Goal: Task Accomplishment & Management: Manage account settings

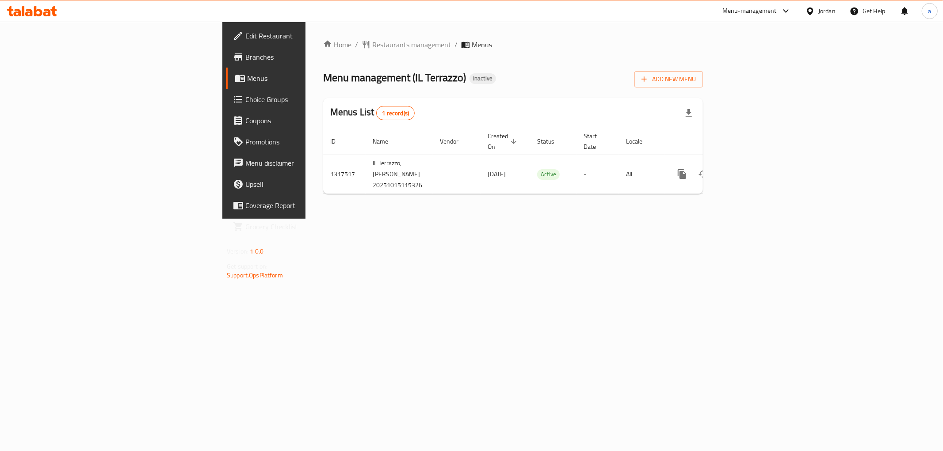
click at [678, 219] on div "Home / Restaurants management / Menus Menu management ( IL Terrazzo ) Inactive …" at bounding box center [512, 120] width 415 height 197
click at [696, 80] on span "Add New Menu" at bounding box center [668, 79] width 54 height 11
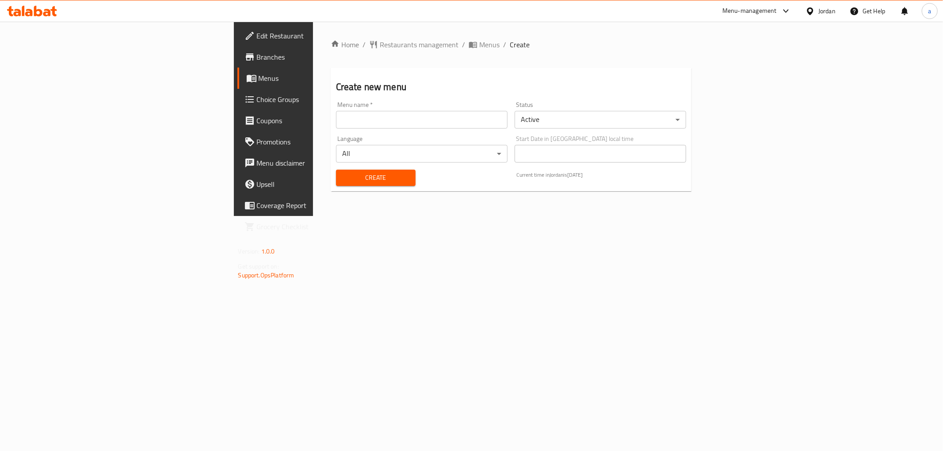
click at [456, 113] on input "text" at bounding box center [422, 120] width 172 height 18
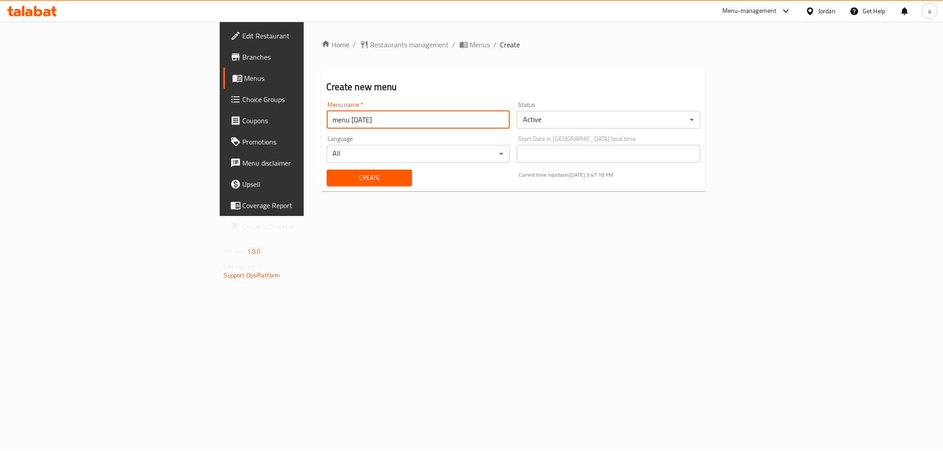
click at [327, 118] on input "menu 23/09/2025" at bounding box center [418, 120] width 183 height 18
click at [327, 120] on input "menu 15/09/2025" at bounding box center [418, 120] width 183 height 18
type input "menu 15/10/2025"
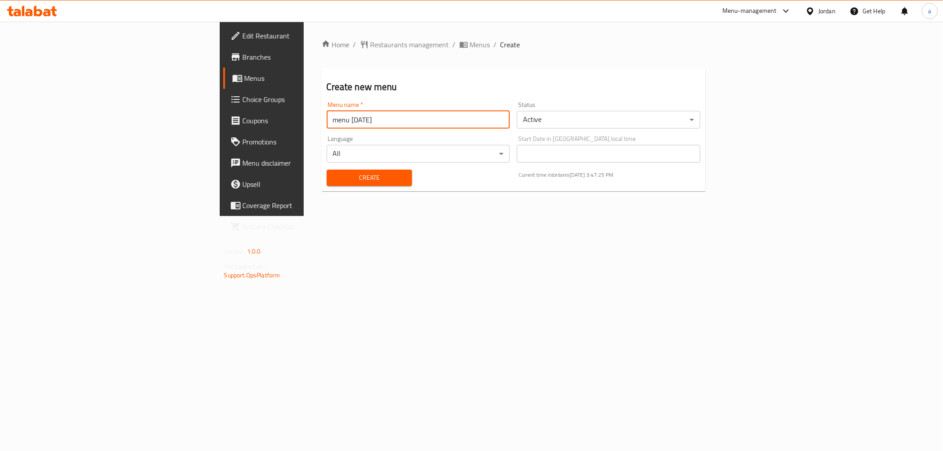
click at [334, 175] on span "Create" at bounding box center [369, 177] width 71 height 11
click at [244, 75] on span "Menus" at bounding box center [307, 78] width 126 height 11
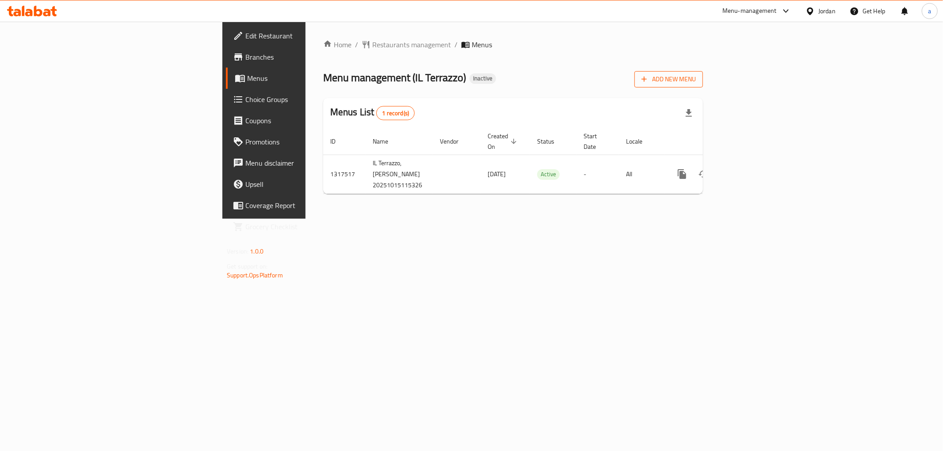
click at [696, 81] on span "Add New Menu" at bounding box center [668, 79] width 54 height 11
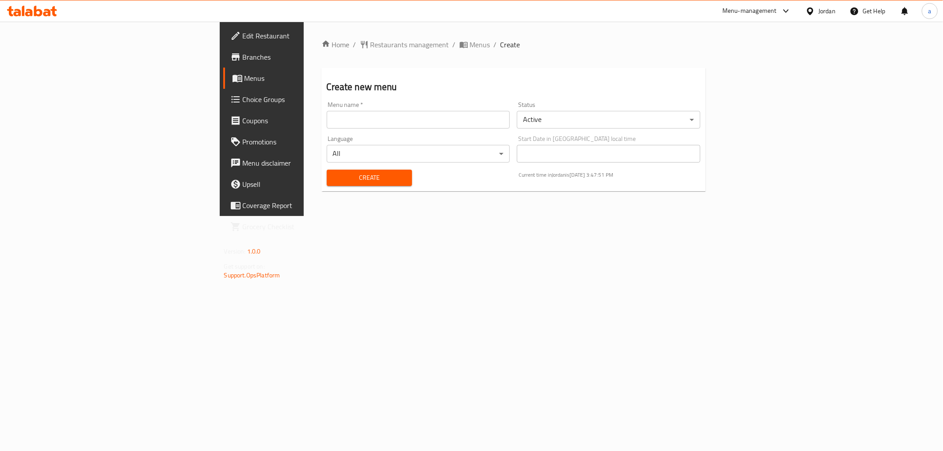
click at [392, 129] on div "Menu name   * Menu name *" at bounding box center [418, 115] width 191 height 34
click at [393, 122] on input "text" at bounding box center [418, 120] width 183 height 18
type input "ة"
type input "menuu [DATE]"
click at [334, 174] on span "Create" at bounding box center [369, 177] width 71 height 11
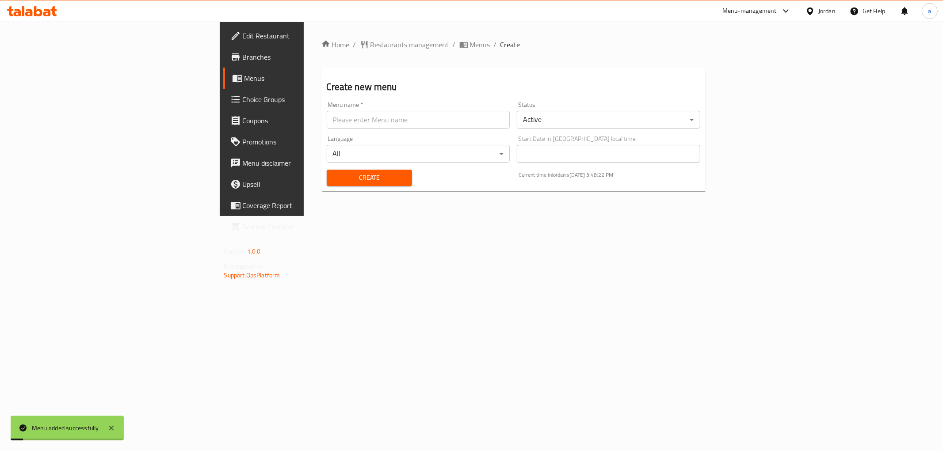
click at [244, 77] on span "Menus" at bounding box center [307, 78] width 126 height 11
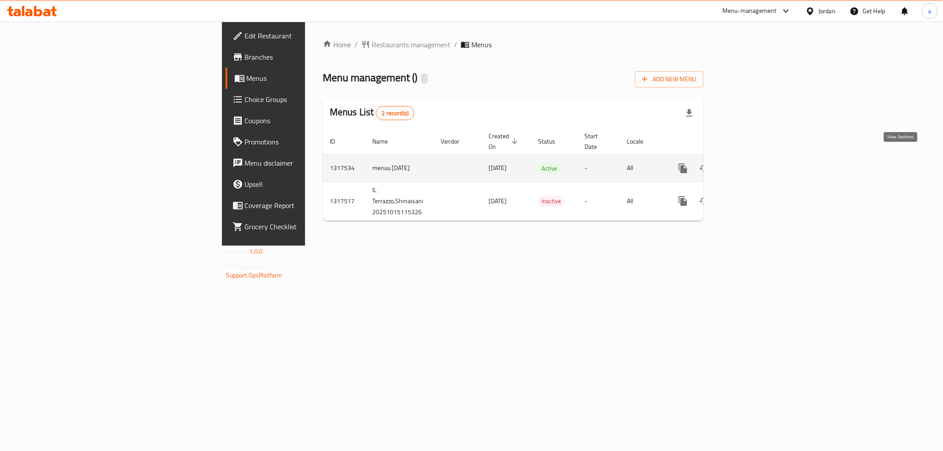
click at [757, 161] on link "enhanced table" at bounding box center [746, 168] width 21 height 21
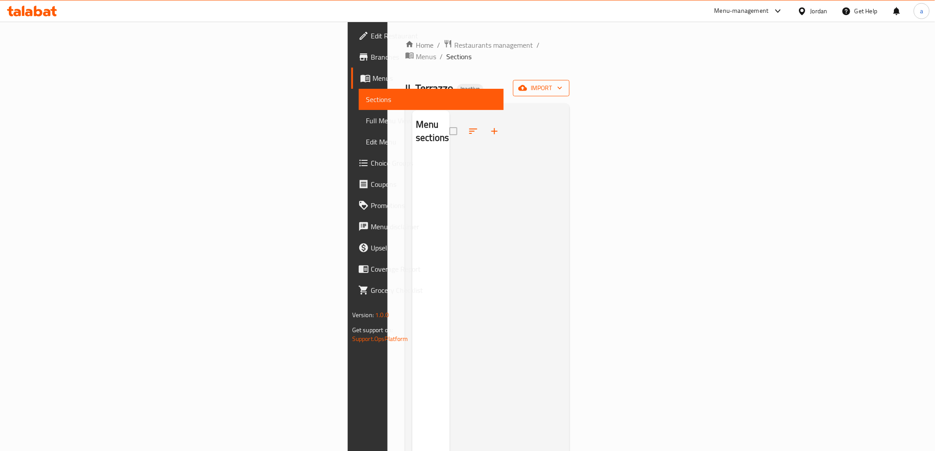
click at [570, 83] on button "import" at bounding box center [541, 88] width 57 height 16
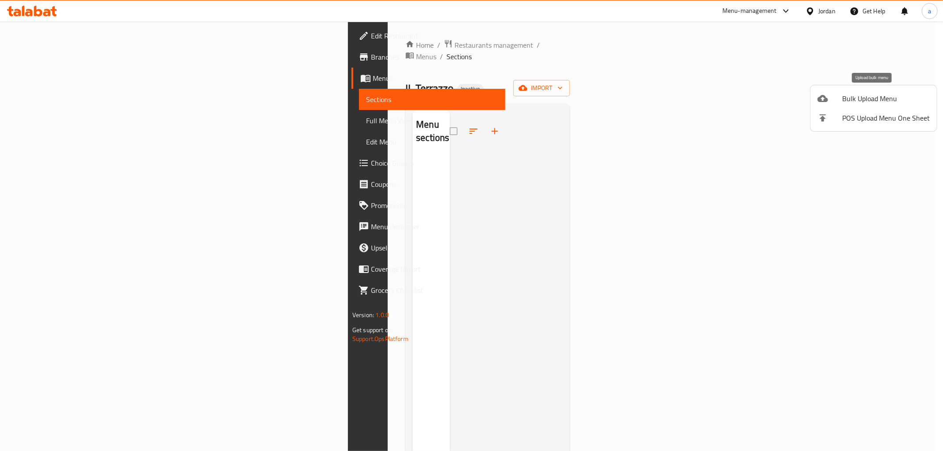
click at [836, 99] on div at bounding box center [829, 98] width 25 height 11
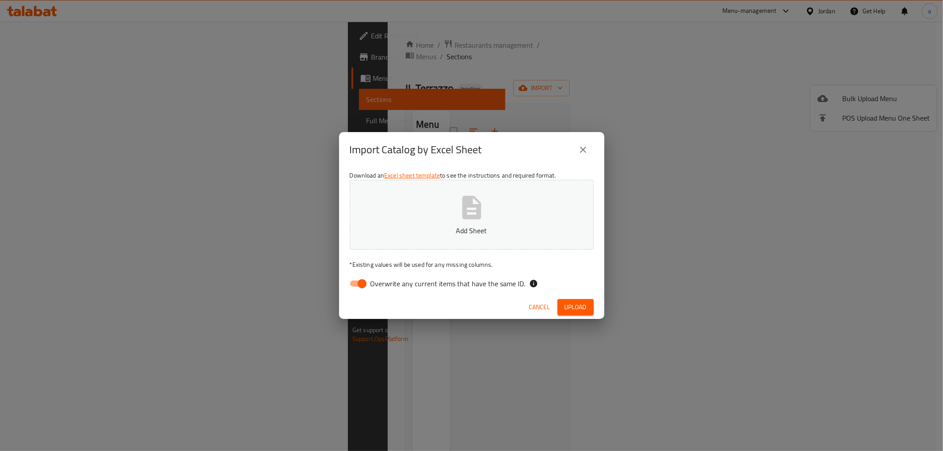
click at [357, 290] on input "Overwrite any current items that have the same ID." at bounding box center [362, 283] width 50 height 17
checkbox input "false"
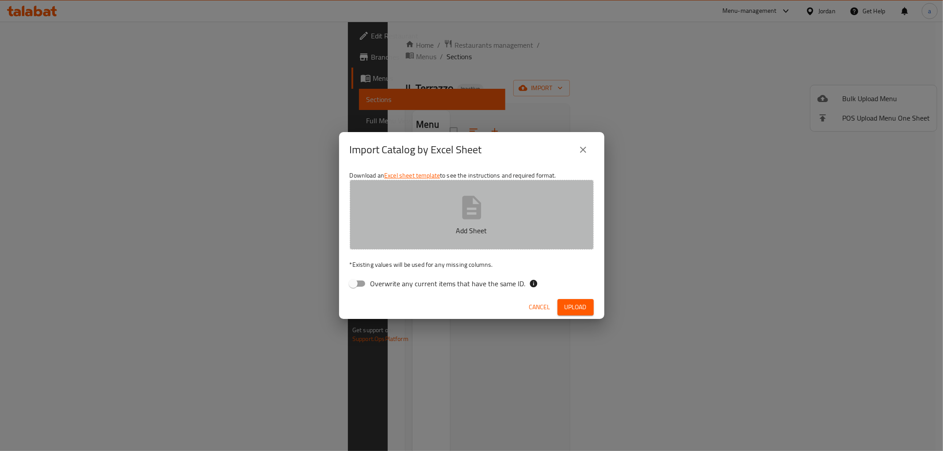
click at [407, 211] on button "Add Sheet" at bounding box center [472, 215] width 244 height 70
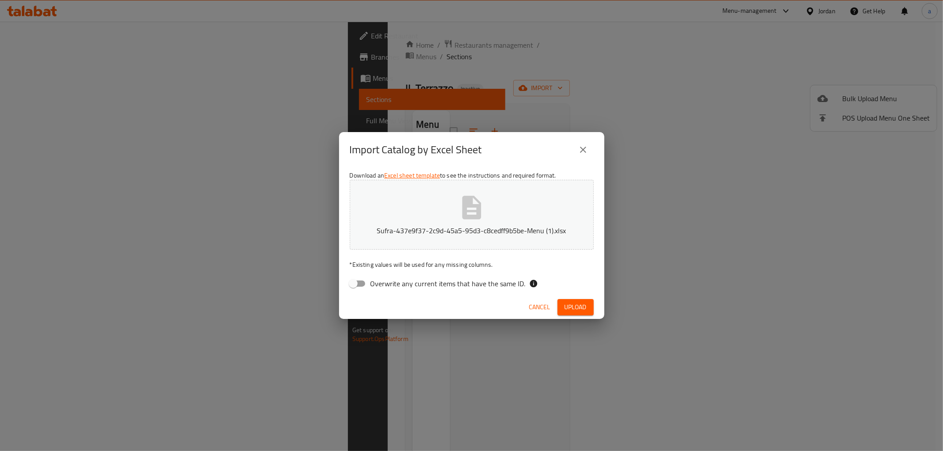
click at [572, 302] on span "Upload" at bounding box center [575, 307] width 22 height 11
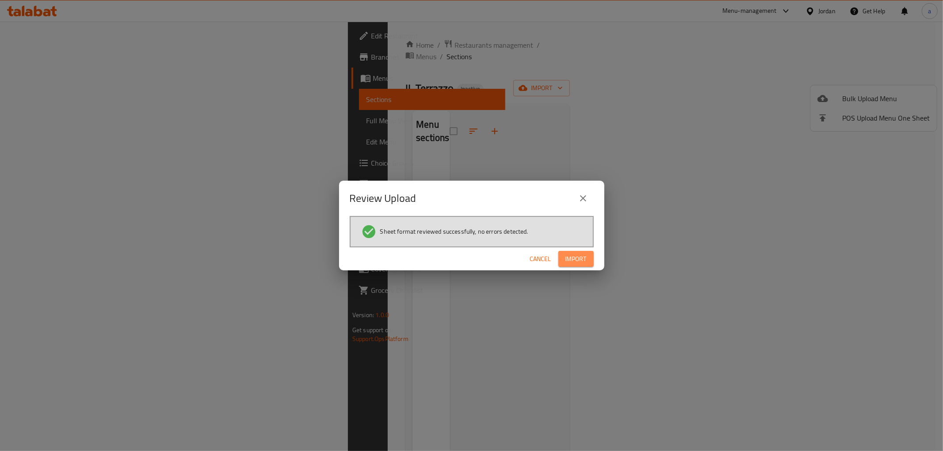
click at [565, 254] on span "Import" at bounding box center [575, 259] width 21 height 11
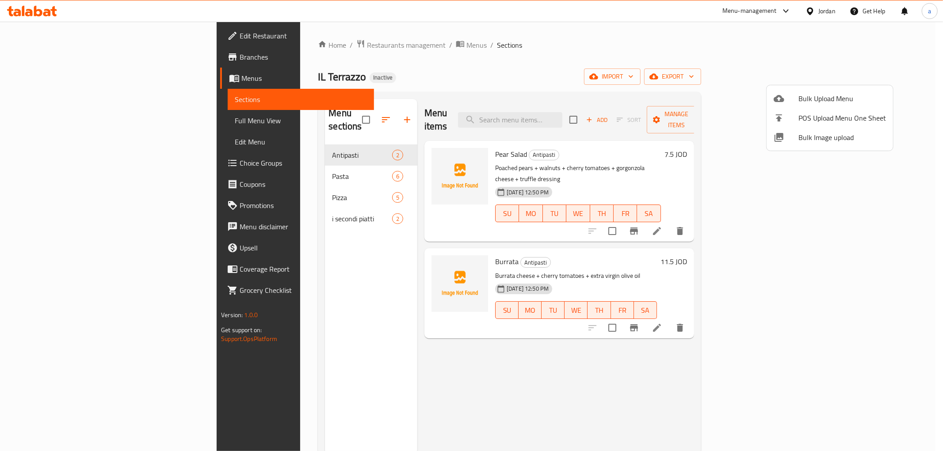
click at [268, 204] on div at bounding box center [471, 225] width 943 height 451
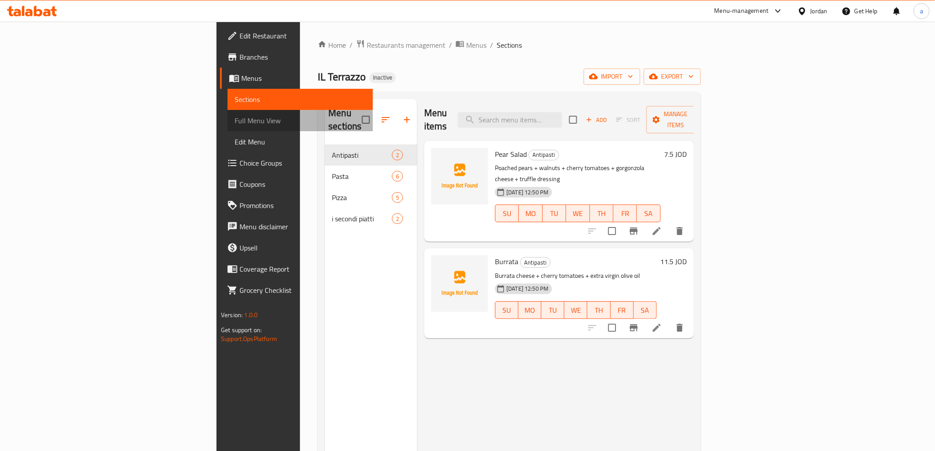
click at [235, 118] on span "Full Menu View" at bounding box center [300, 120] width 131 height 11
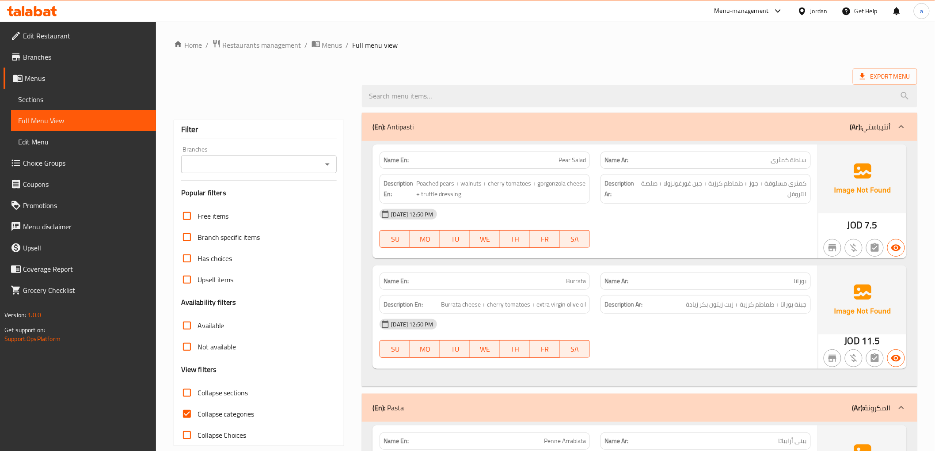
click at [197, 409] on input "Collapse categories" at bounding box center [186, 414] width 21 height 21
checkbox input "false"
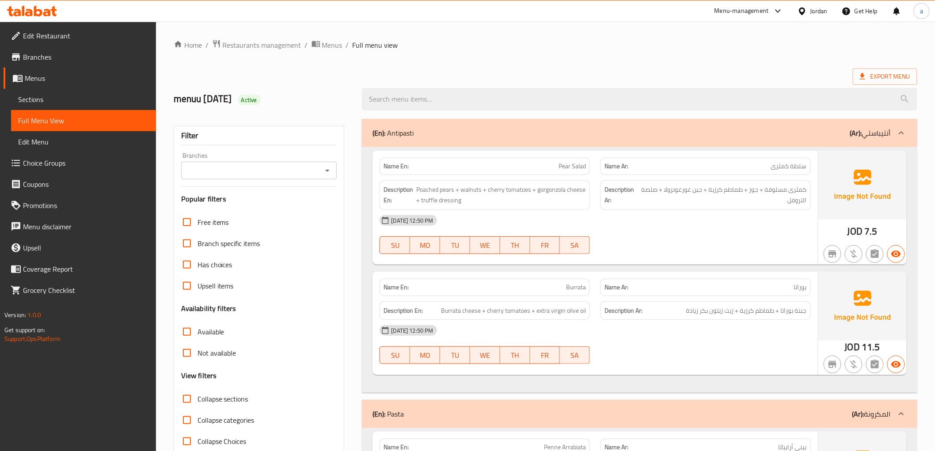
click at [36, 61] on span "Branches" at bounding box center [86, 57] width 126 height 11
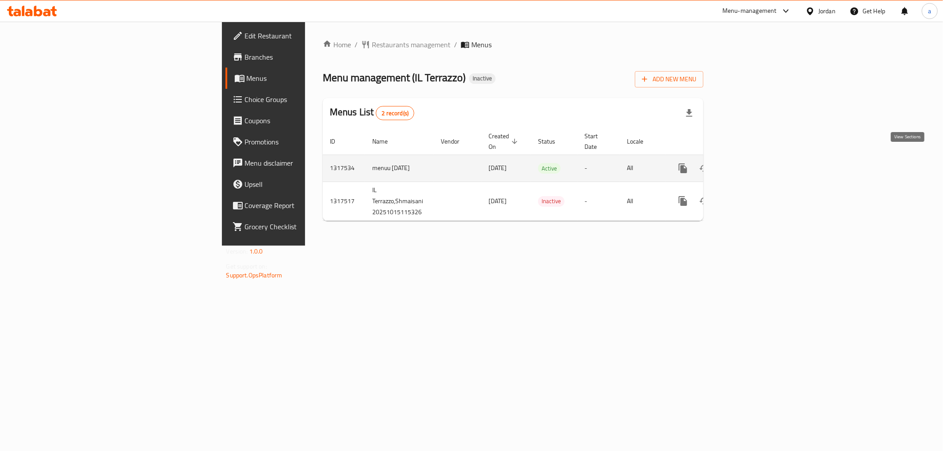
click at [757, 158] on link "enhanced table" at bounding box center [746, 168] width 21 height 21
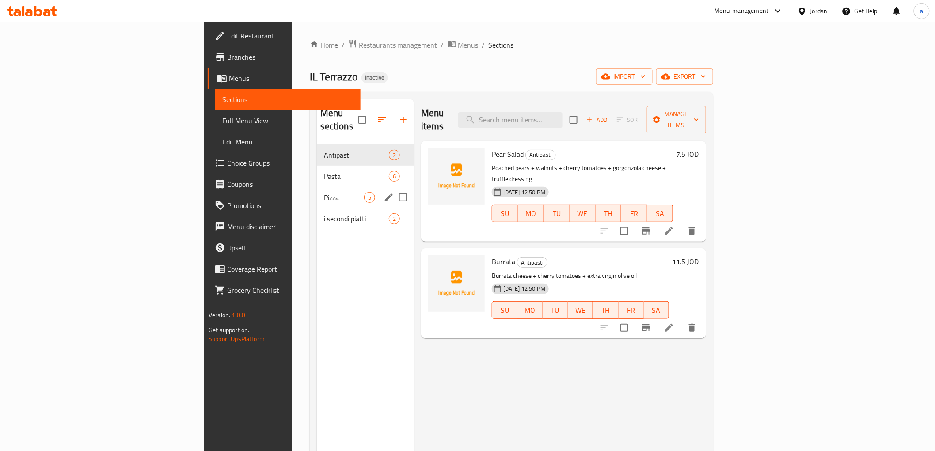
click at [324, 192] on span "Pizza" at bounding box center [344, 197] width 40 height 11
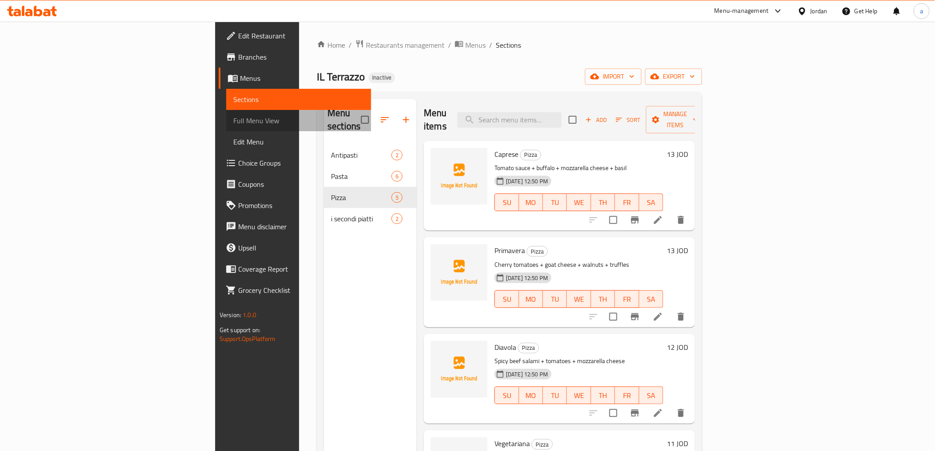
click at [226, 127] on link "Full Menu View" at bounding box center [298, 120] width 145 height 21
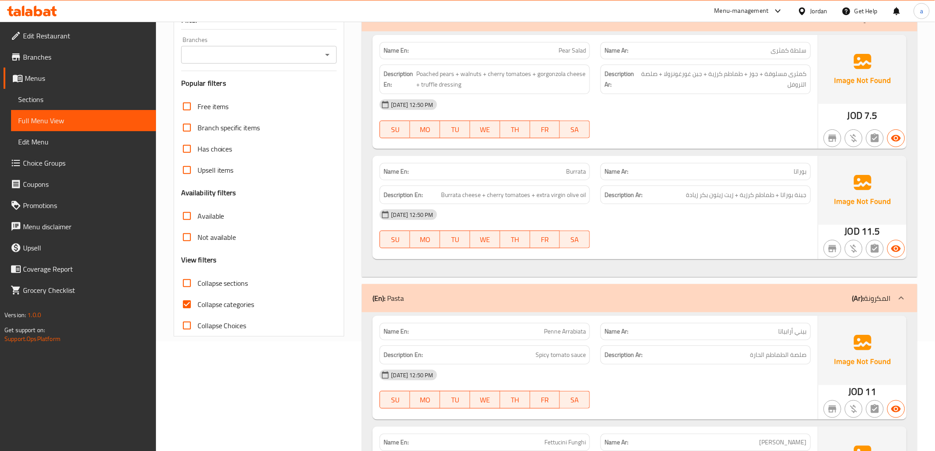
scroll to position [147, 0]
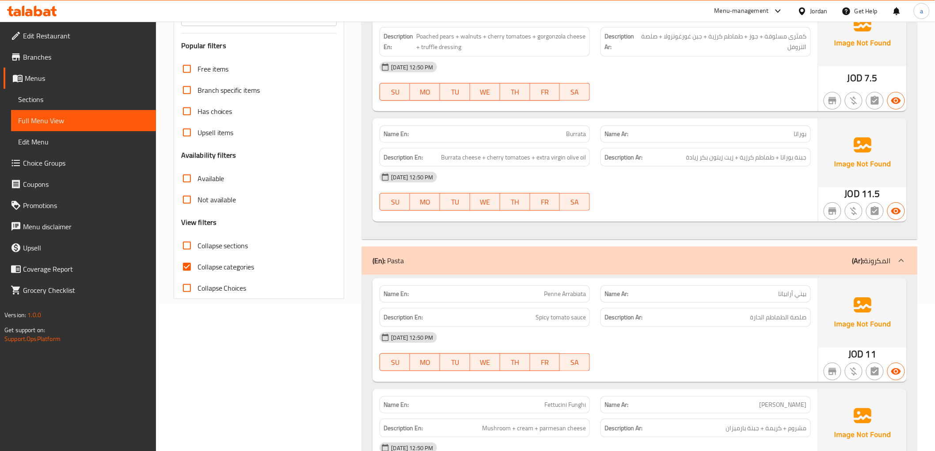
click at [213, 263] on span "Collapse categories" at bounding box center [226, 267] width 57 height 11
click at [198, 263] on input "Collapse categories" at bounding box center [186, 266] width 21 height 21
checkbox input "false"
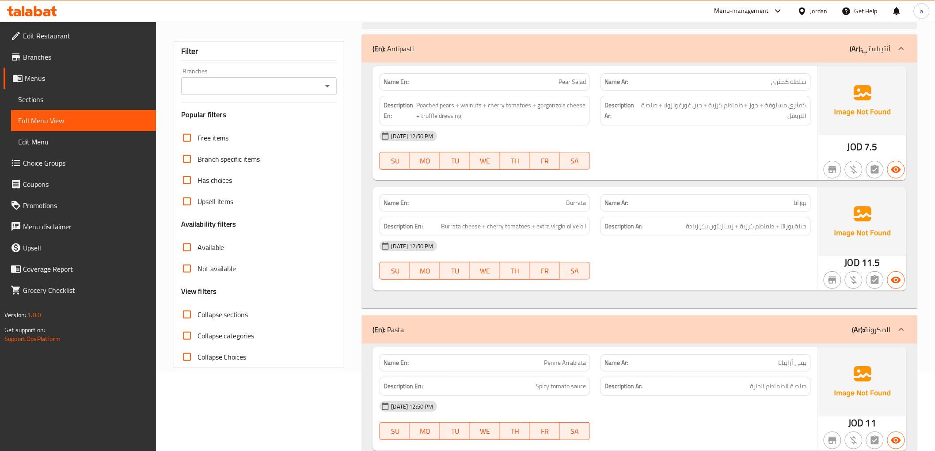
scroll to position [49, 0]
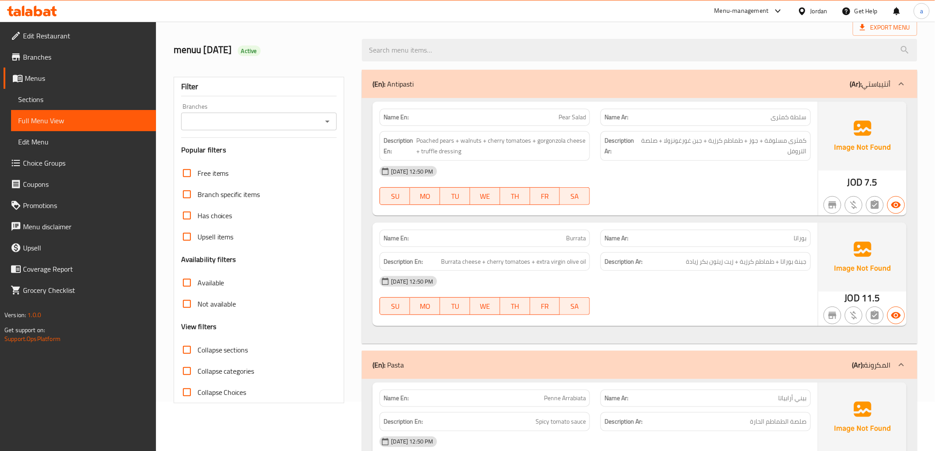
click at [88, 95] on span "Sections" at bounding box center [83, 99] width 131 height 11
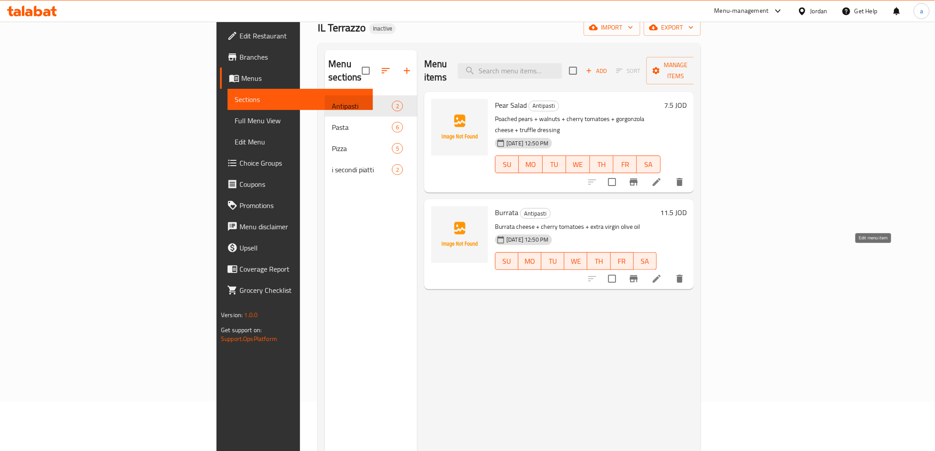
click at [662, 274] on icon at bounding box center [657, 279] width 11 height 11
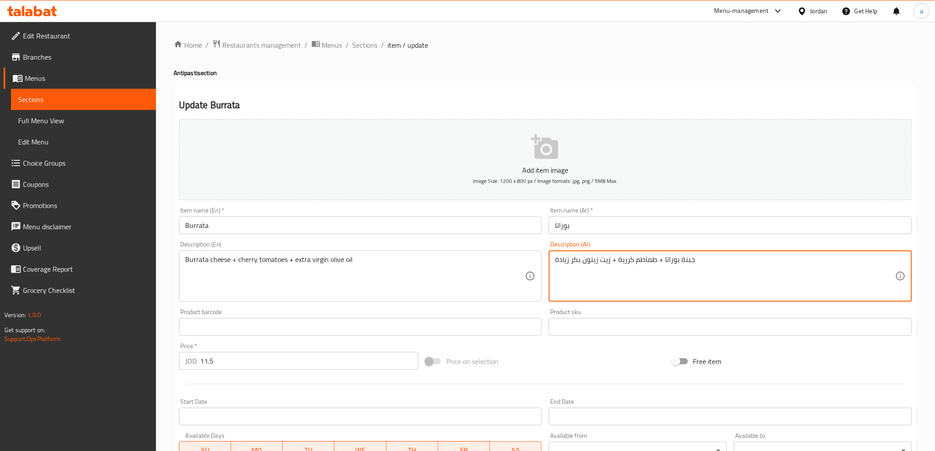
click at [561, 263] on textarea "جبنة بوراتا + طماطم كرزية + زيت زيتون بكر زيادة" at bounding box center [725, 276] width 340 height 42
paste textarea "زيادة"
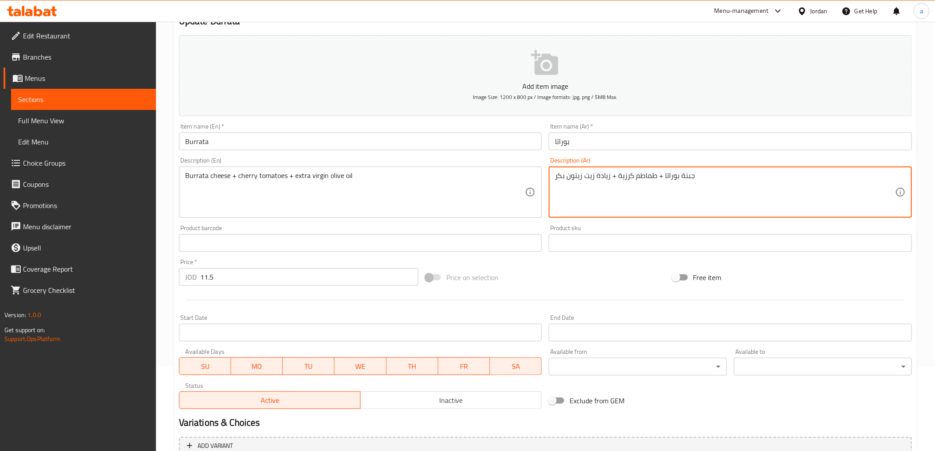
scroll to position [172, 0]
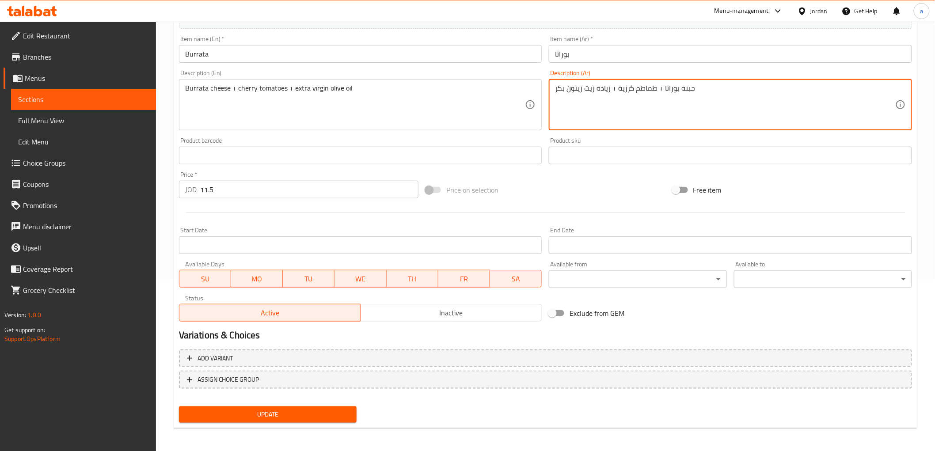
type textarea "جبنة بوراتا + طماطم كرزية + زيادة زيت زيتون بكر"
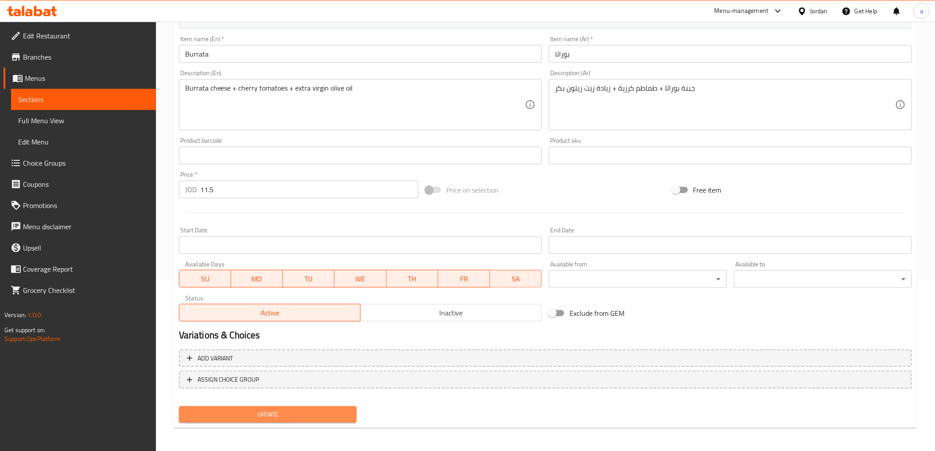
click at [325, 413] on span "Update" at bounding box center [268, 414] width 164 height 11
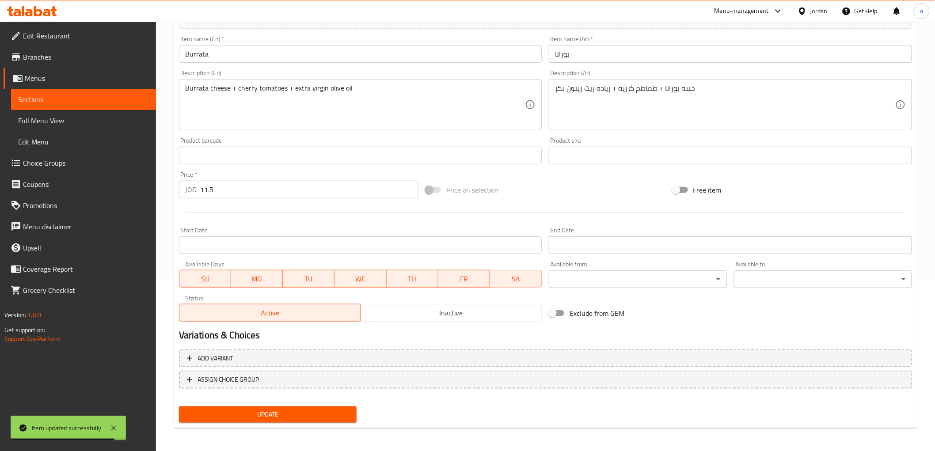
click at [98, 113] on link "Full Menu View" at bounding box center [83, 120] width 145 height 21
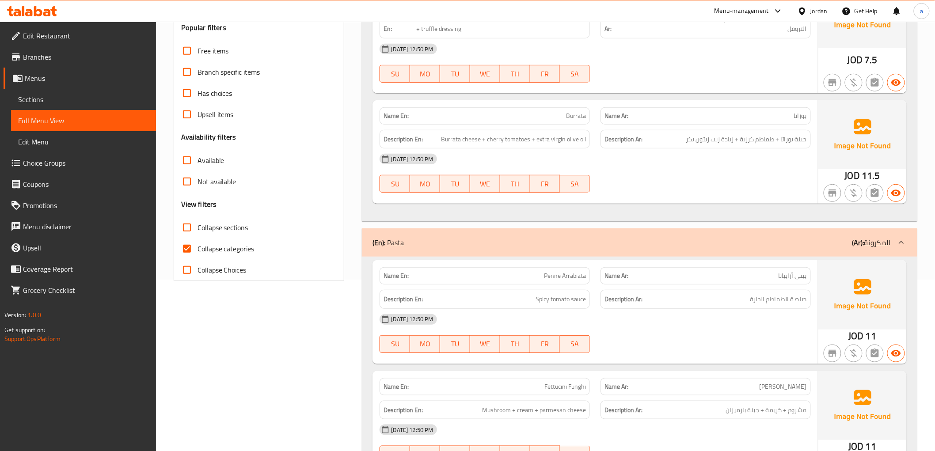
click at [228, 247] on span "Collapse categories" at bounding box center [226, 249] width 57 height 11
click at [198, 247] on input "Collapse categories" at bounding box center [186, 248] width 21 height 21
checkbox input "false"
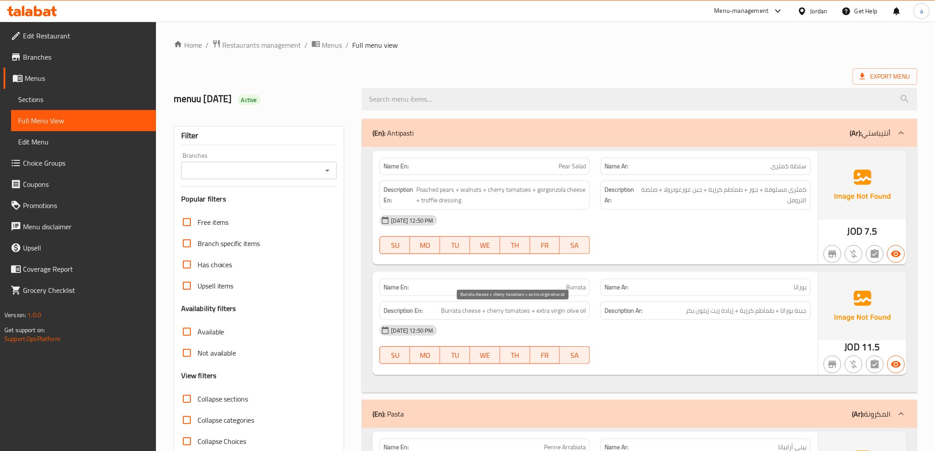
click at [537, 312] on span "Burrata cheese + cherry tomatoes + extra virgin olive oil" at bounding box center [513, 310] width 145 height 11
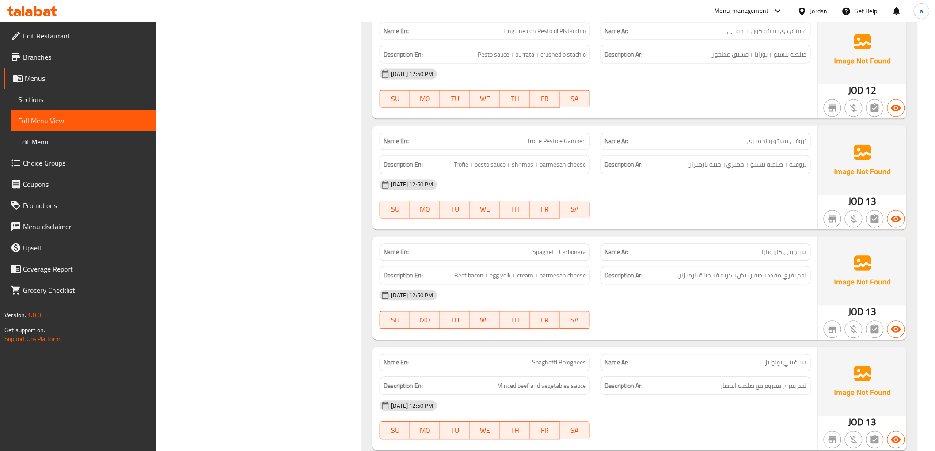
scroll to position [638, 0]
click at [464, 169] on span "Trofie + pesto sauce + shrimps + parmesan cheese" at bounding box center [520, 164] width 132 height 11
click at [464, 168] on span "Trofie + pesto sauce + shrimps + parmesan cheese" at bounding box center [520, 164] width 132 height 11
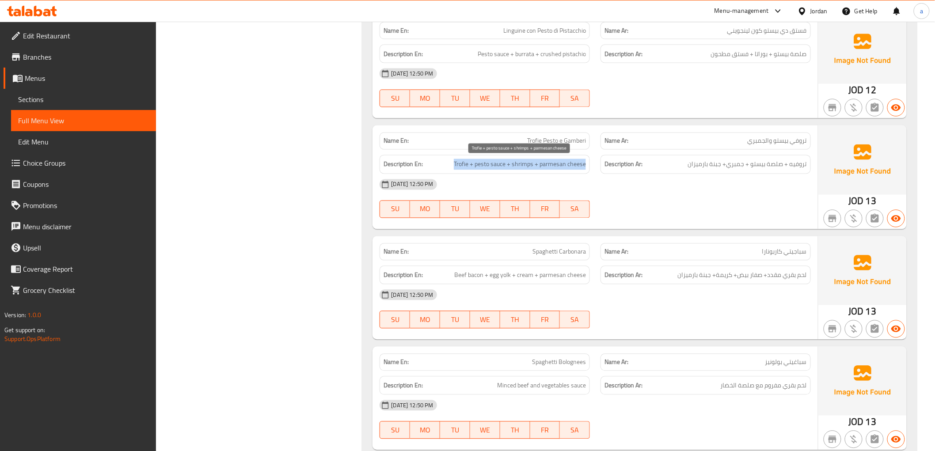
click at [464, 168] on span "Trofie + pesto sauce + shrimps + parmesan cheese" at bounding box center [520, 164] width 132 height 11
copy span "Trofie + pesto sauce + shrimps + parmesan cheese"
click at [464, 168] on span "Trofie + pesto sauce + shrimps + parmesan cheese" at bounding box center [520, 164] width 132 height 11
click at [787, 254] on span "سباجيتي كاربونارا" at bounding box center [784, 252] width 45 height 9
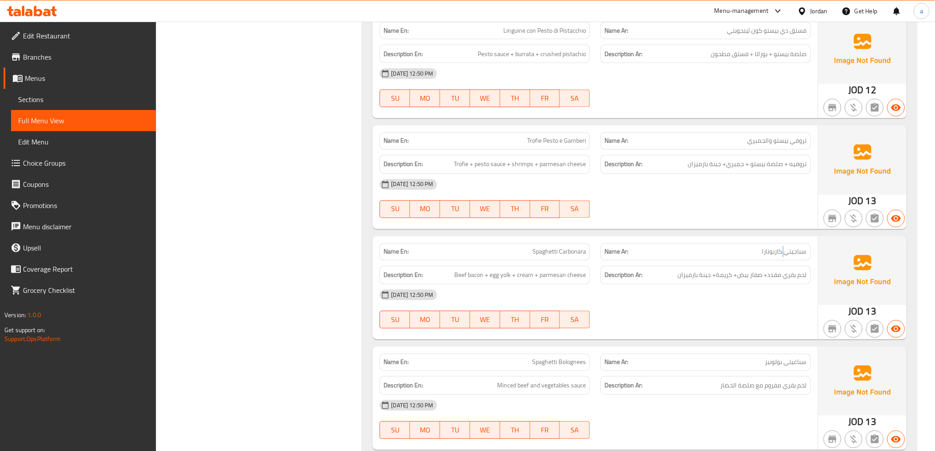
click at [787, 254] on span "سباجيتي كاربونارا" at bounding box center [784, 252] width 45 height 9
click at [566, 253] on span "Spaghetti Carbonara" at bounding box center [559, 252] width 53 height 9
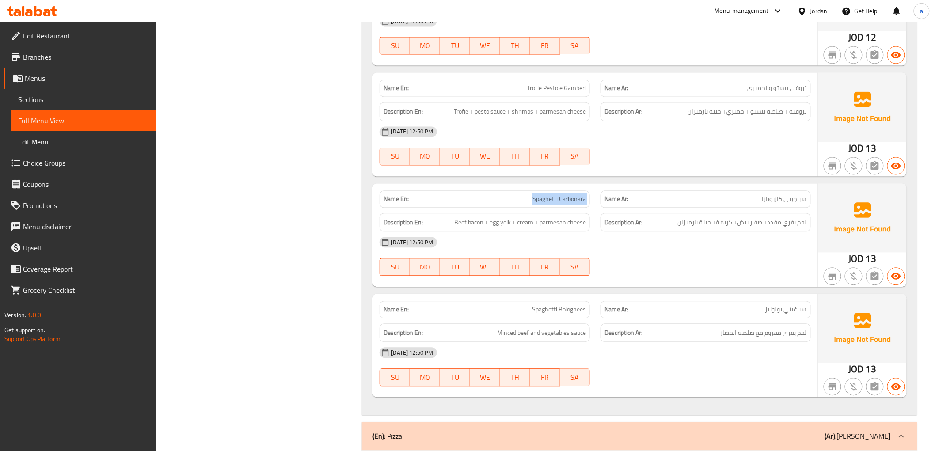
scroll to position [785, 0]
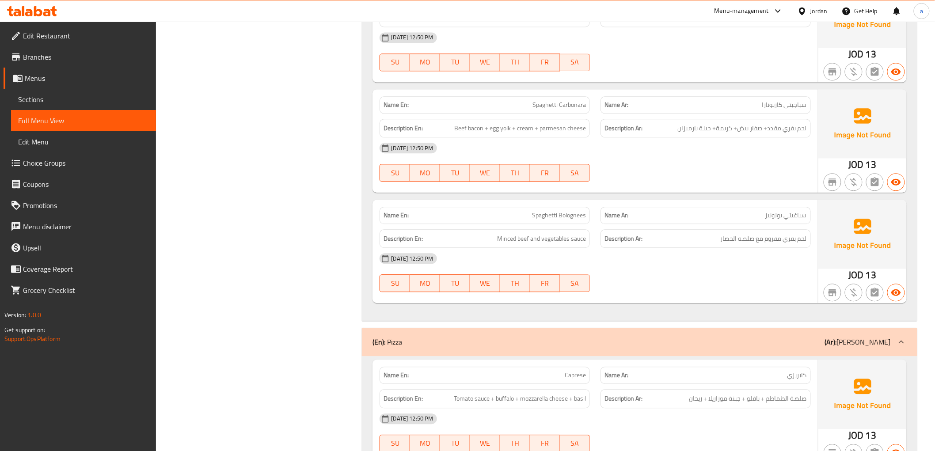
click at [771, 219] on span "سباغيتي بولونيز" at bounding box center [787, 215] width 42 height 9
click at [555, 211] on span "Spaghetti Bolognees" at bounding box center [559, 215] width 54 height 9
click at [559, 218] on span "Spaghetti Bolognees" at bounding box center [559, 215] width 54 height 9
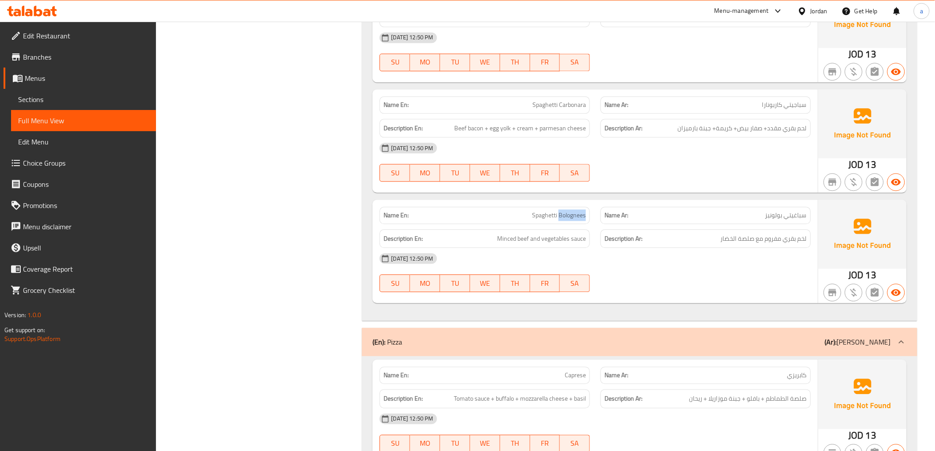
click at [559, 218] on span "Spaghetti Bolognees" at bounding box center [559, 215] width 54 height 9
copy span "Spaghetti Bolognees"
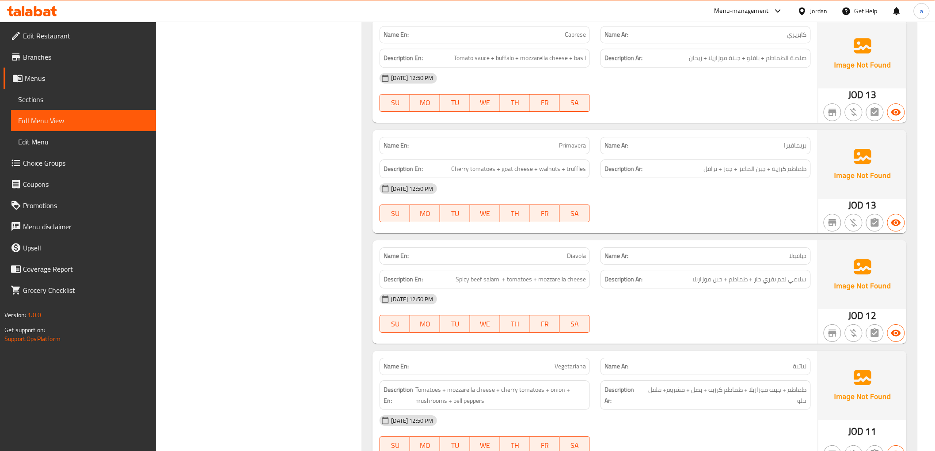
scroll to position [1031, 0]
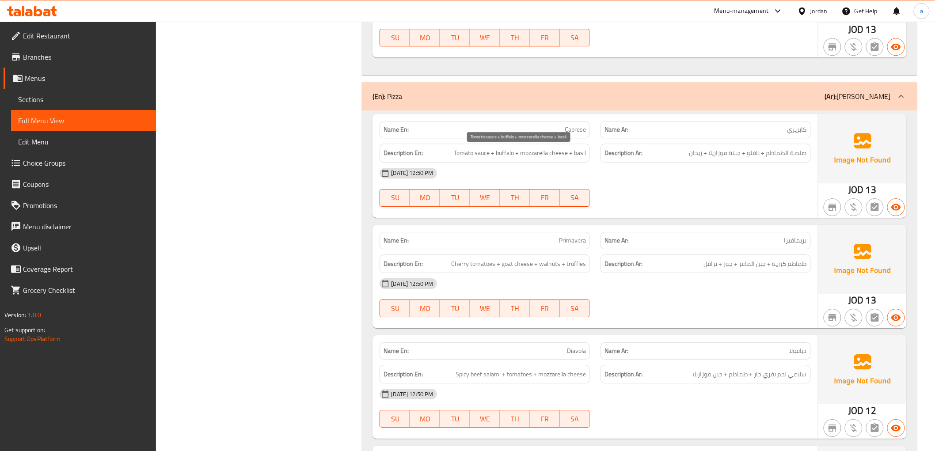
click at [539, 157] on span "Tomato sauce + buffalo + mozzarella cheese + basil" at bounding box center [520, 153] width 132 height 11
click at [516, 271] on div "Description En: Cherry tomatoes + goat cheese + walnuts + truffles" at bounding box center [485, 264] width 210 height 19
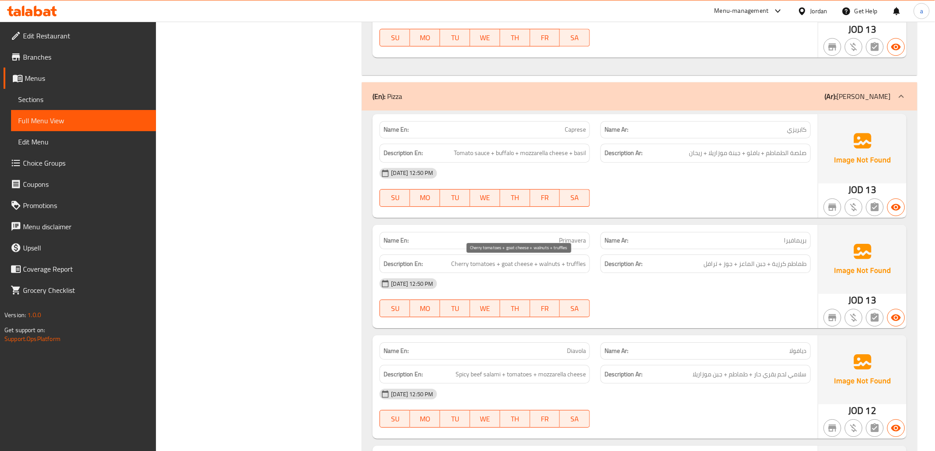
click at [554, 267] on span "Cherry tomatoes + goat cheese + walnuts + truffles" at bounding box center [518, 264] width 135 height 11
click at [581, 272] on div "Description En: Cherry tomatoes + goat cheese + walnuts + truffles" at bounding box center [485, 264] width 210 height 19
click at [581, 270] on div "Description En: Cherry tomatoes + goat cheese + walnuts + truffles" at bounding box center [485, 264] width 210 height 19
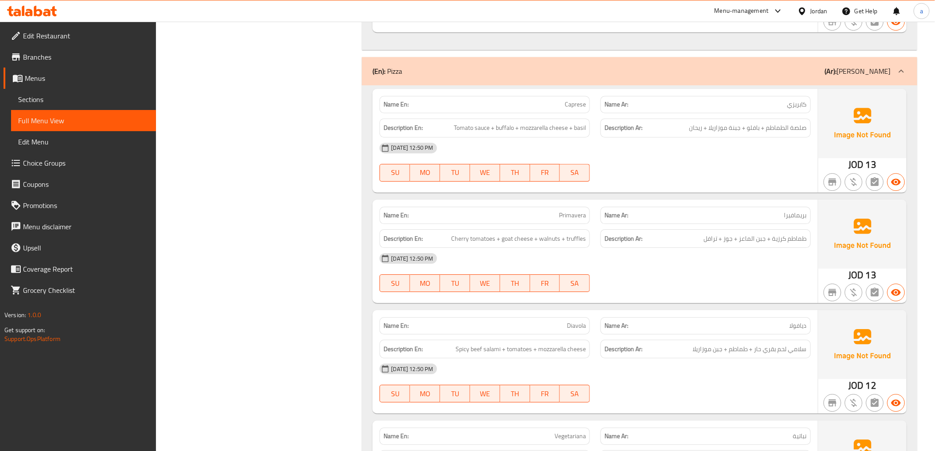
scroll to position [1080, 0]
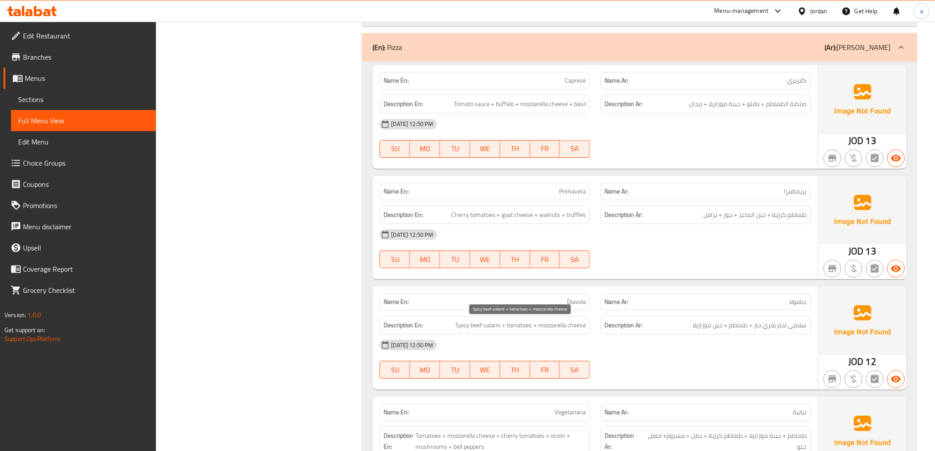
click at [567, 330] on span "Spicy beef salami + tomatoes + mozzarella cheese" at bounding box center [521, 325] width 130 height 11
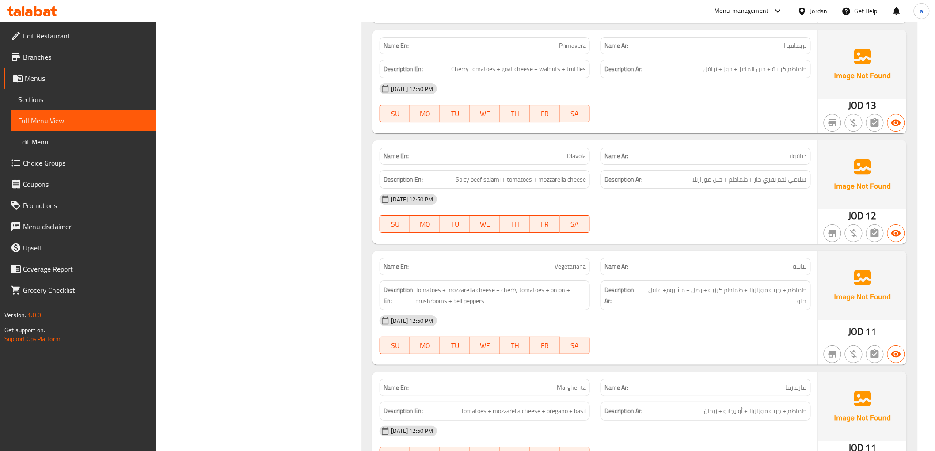
scroll to position [1227, 0]
click at [566, 264] on span "Vegetariana" at bounding box center [570, 265] width 31 height 9
click at [427, 290] on span "Tomatoes + mozzarella cheese + cherry tomatoes + onion + mushrooms + bell peppe…" at bounding box center [500, 294] width 171 height 22
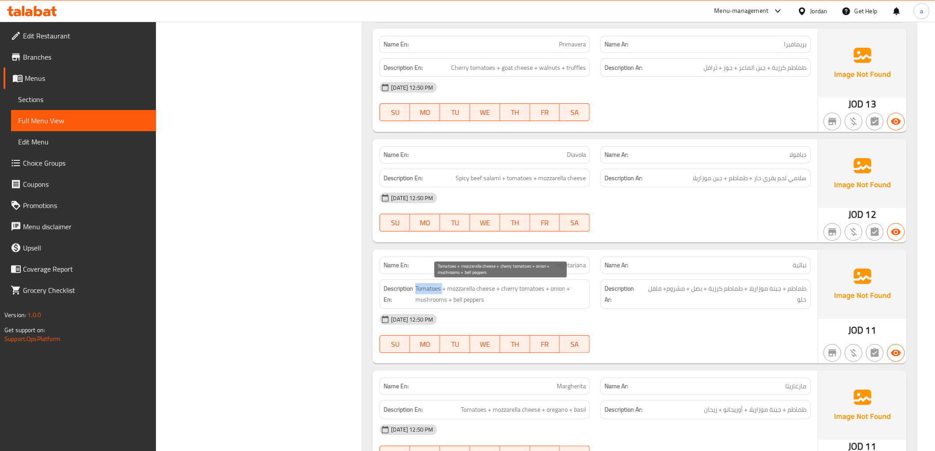
click at [427, 290] on span "Tomatoes + mozzarella cheese + cherry tomatoes + onion + mushrooms + bell peppe…" at bounding box center [500, 294] width 171 height 22
click at [448, 294] on span "Tomatoes + mozzarella cheese + cherry tomatoes + onion + mushrooms + bell peppe…" at bounding box center [500, 294] width 171 height 22
click at [448, 295] on span "Tomatoes + mozzarella cheese + cherry tomatoes + onion + mushrooms + bell peppe…" at bounding box center [500, 294] width 171 height 22
click at [516, 292] on span "Tomatoes + mozzarella cheese + cherry tomatoes + onion + mushrooms + bell peppe…" at bounding box center [500, 294] width 171 height 22
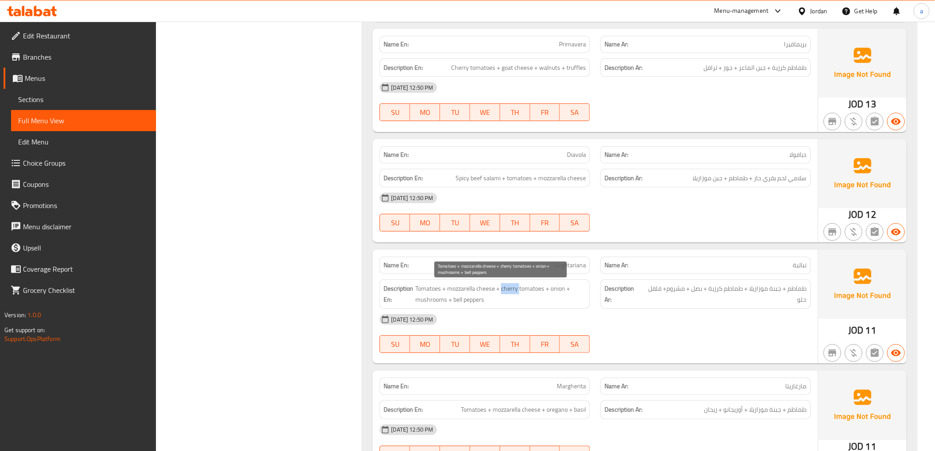
click at [516, 292] on span "Tomatoes + mozzarella cheese + cherry tomatoes + onion + mushrooms + bell peppe…" at bounding box center [500, 294] width 171 height 22
click at [530, 286] on span "Tomatoes + mozzarella cheese + cherry tomatoes + onion + mushrooms + bell peppe…" at bounding box center [500, 294] width 171 height 22
click at [560, 292] on span "Tomatoes + mozzarella cheese + cherry tomatoes + onion + mushrooms + bell peppe…" at bounding box center [500, 294] width 171 height 22
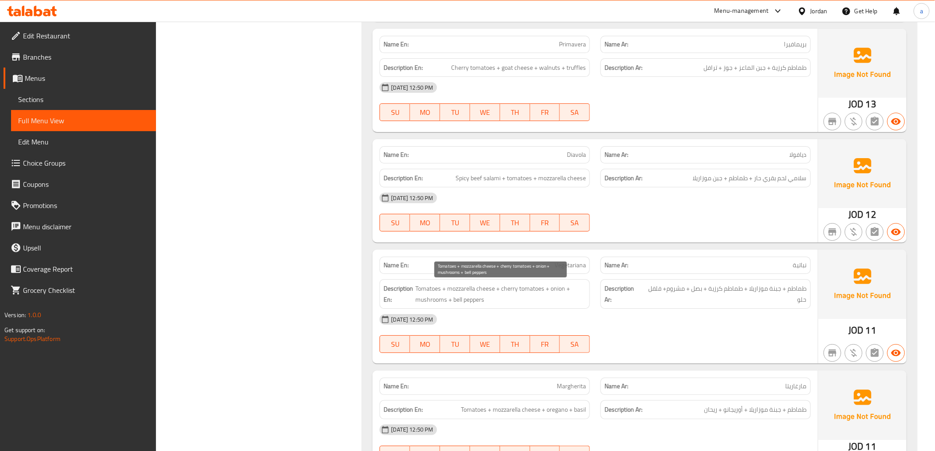
click at [444, 301] on span "Tomatoes + mozzarella cheese + cherry tomatoes + onion + mushrooms + bell peppe…" at bounding box center [500, 294] width 171 height 22
click at [464, 305] on div "Description En: Tomatoes + mozzarella cheese + cherry tomatoes + onion + mushro…" at bounding box center [485, 294] width 210 height 30
click at [465, 303] on span "Tomatoes + mozzarella cheese + cherry tomatoes + onion + mushrooms + bell peppe…" at bounding box center [500, 294] width 171 height 22
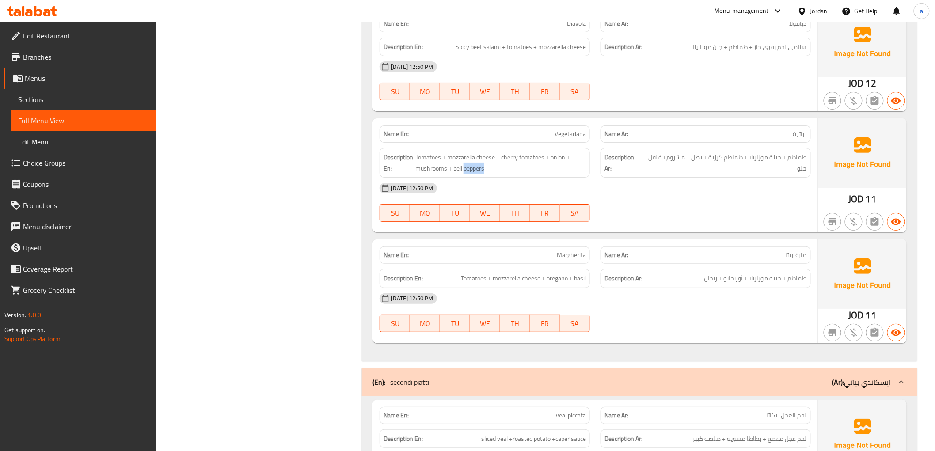
scroll to position [1424, 0]
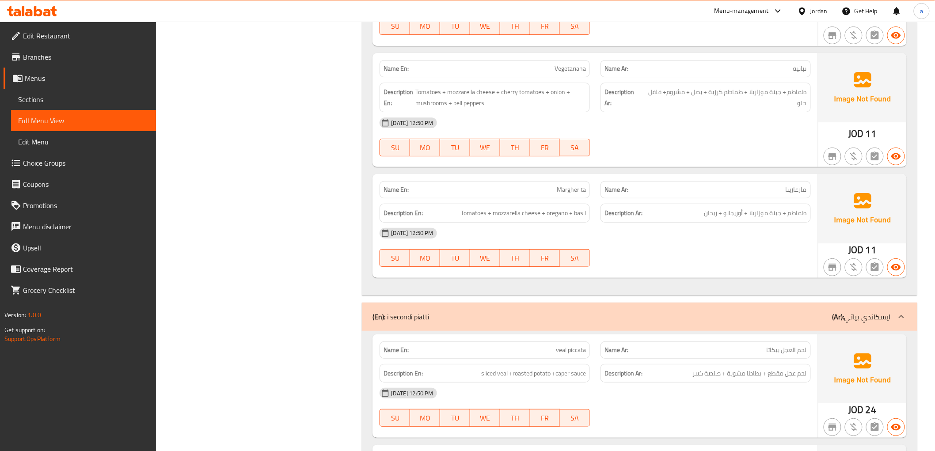
click at [799, 191] on span "مارغاريتا" at bounding box center [796, 189] width 21 height 9
click at [583, 192] on span "Margherita" at bounding box center [571, 189] width 29 height 9
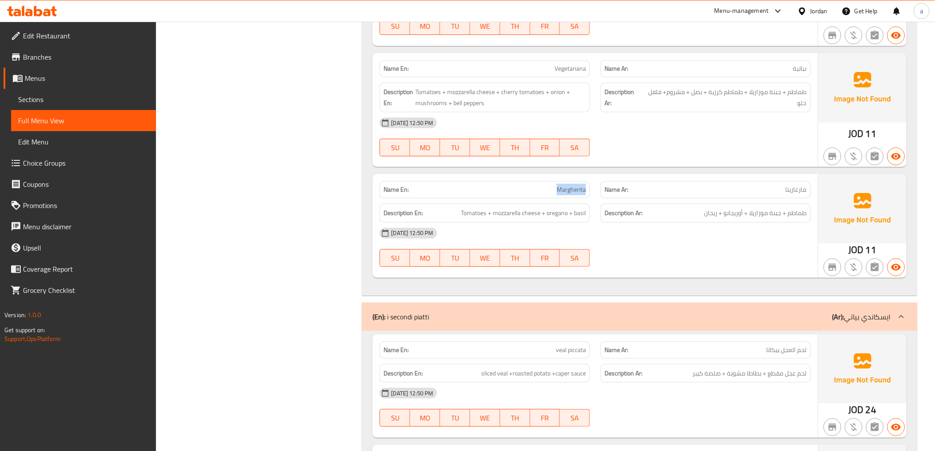
copy span "Margherita"
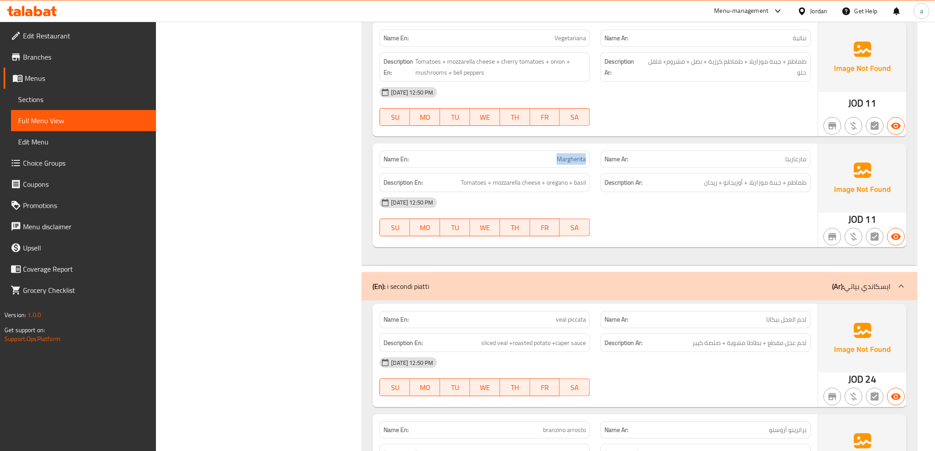
scroll to position [1522, 0]
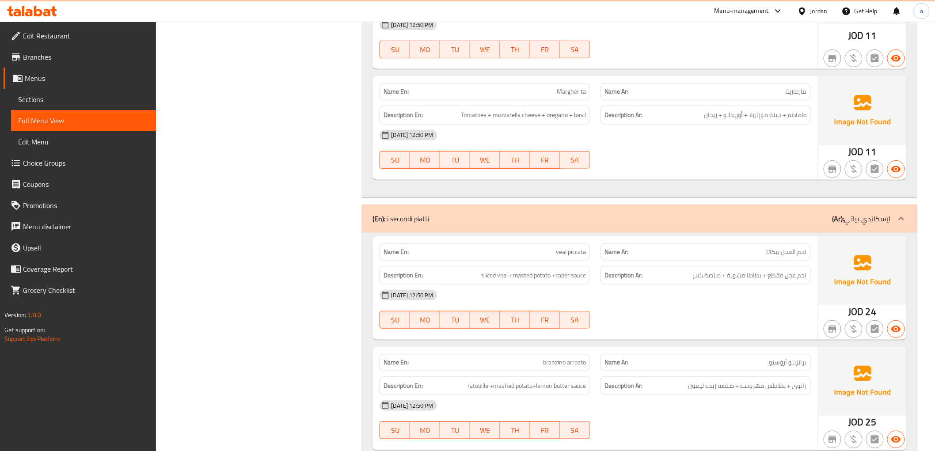
click at [568, 248] on span "veal piccata" at bounding box center [571, 252] width 30 height 9
click at [794, 278] on span "لحم عجل مقطع + بطاطا مشوية + صلصة كيبر" at bounding box center [750, 275] width 114 height 11
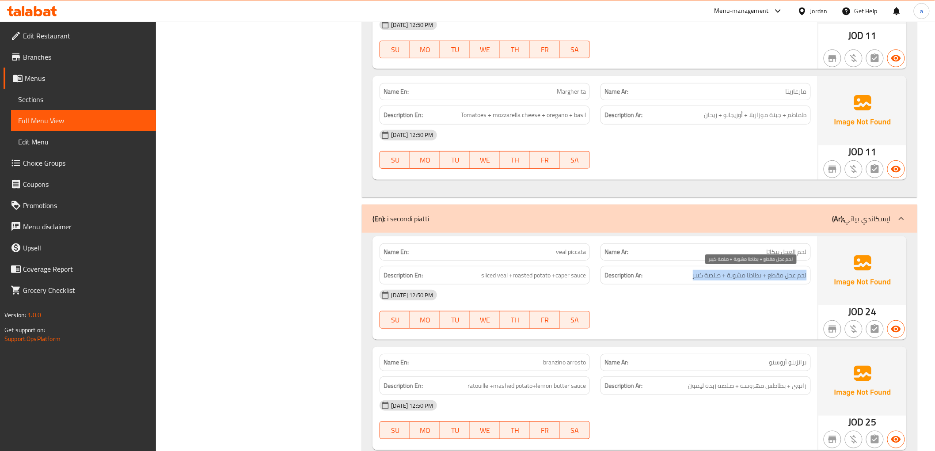
click at [794, 279] on span "لحم عجل مقطع + بطاطا مشوية + صلصة كيبر" at bounding box center [750, 275] width 114 height 11
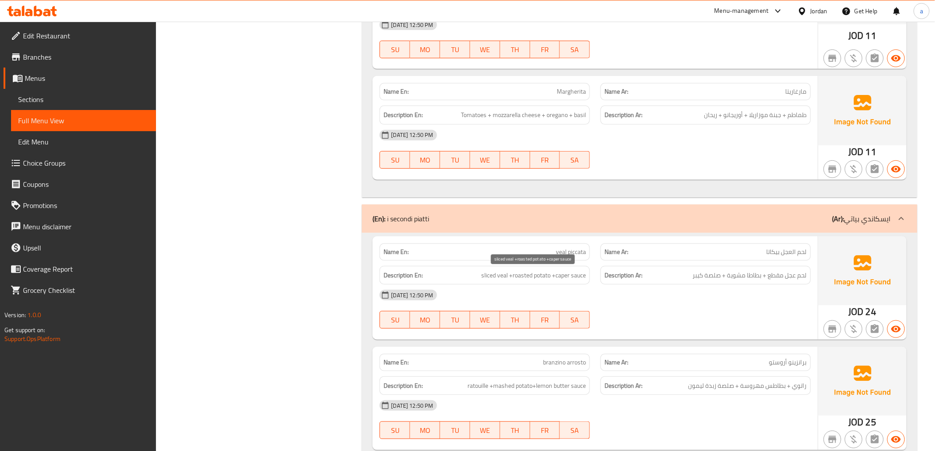
click at [488, 276] on span "sliced veal +roasted potato +caper sauce" at bounding box center [533, 275] width 105 height 11
copy span "sliced"
click at [739, 279] on span "لحم عجل مقطع + بطاطا مشوية + صلصة كيبر" at bounding box center [750, 275] width 114 height 11
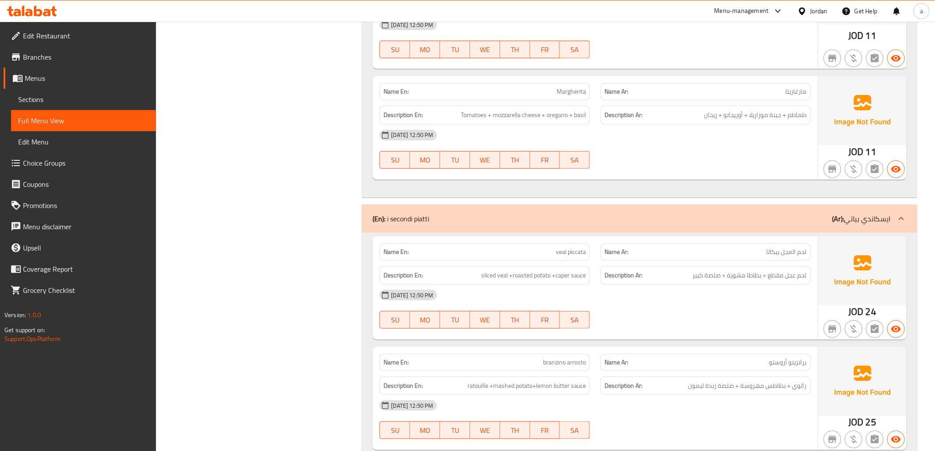
click at [687, 278] on h6 "Description Ar: لحم عجل مقطع + بطاطا مشوية + صلصة كيبر" at bounding box center [706, 275] width 202 height 11
click at [563, 279] on span "sliced veal +roasted potato +caper sauce" at bounding box center [533, 275] width 105 height 11
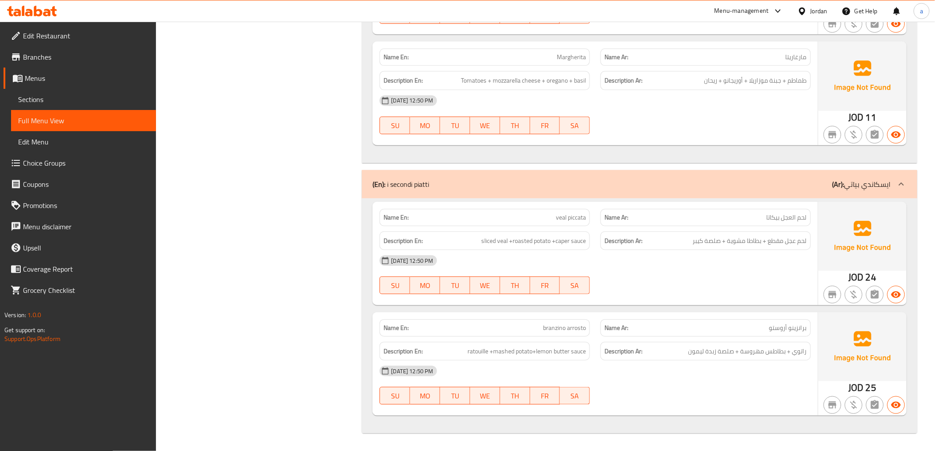
click at [801, 329] on span "برانزينو أروستو" at bounding box center [789, 328] width 38 height 9
click at [808, 357] on div "Description Ar: راتوي + بطاطس مهروسة + صلصة زبدة ليمون" at bounding box center [706, 351] width 210 height 19
click at [484, 353] on span "ratouille +mashed potato+lemon butter sauce" at bounding box center [527, 351] width 118 height 11
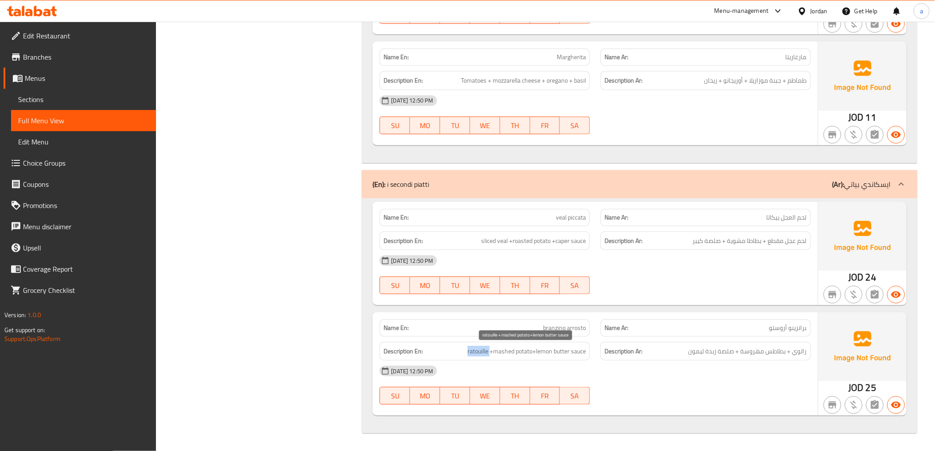
click at [484, 353] on span "ratouille +mashed potato+lemon butter sauce" at bounding box center [527, 351] width 118 height 11
copy span "ratouille"
click at [567, 330] on span "branzino arrosto" at bounding box center [564, 328] width 43 height 9
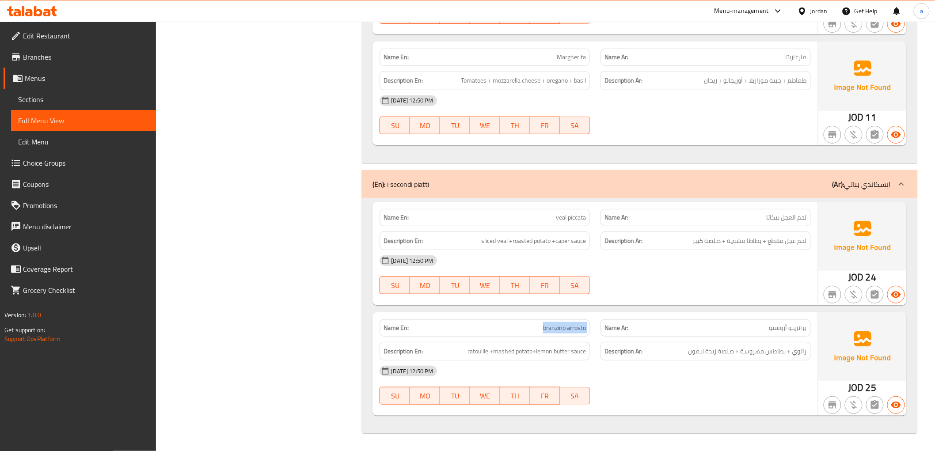
click at [567, 330] on span "branzino arrosto" at bounding box center [564, 328] width 43 height 9
copy span "branzino arrosto"
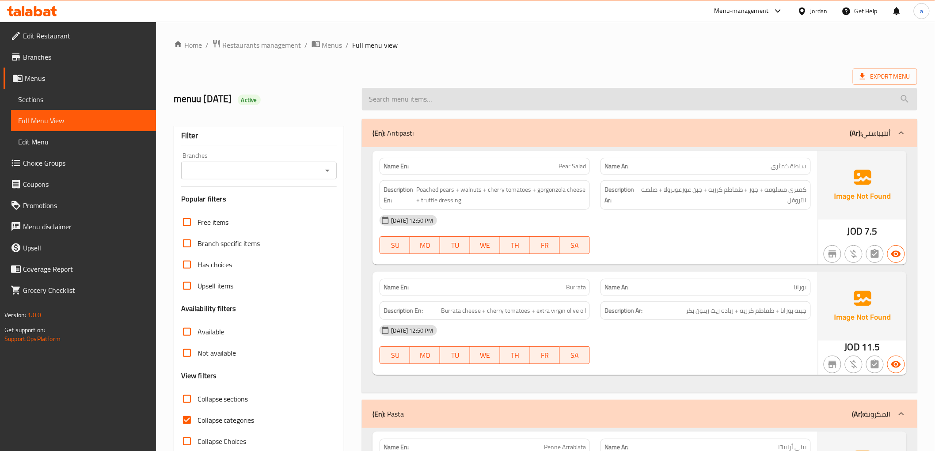
click at [553, 99] on input "search" at bounding box center [639, 99] width 555 height 23
paste input "Spaghetti Bolognees"
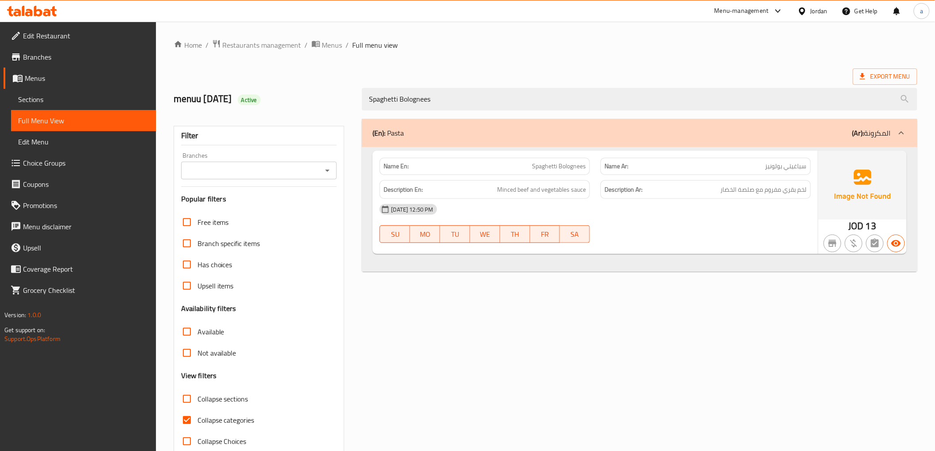
type input "Spaghetti Bolognees"
click at [79, 99] on span "Sections" at bounding box center [83, 99] width 131 height 11
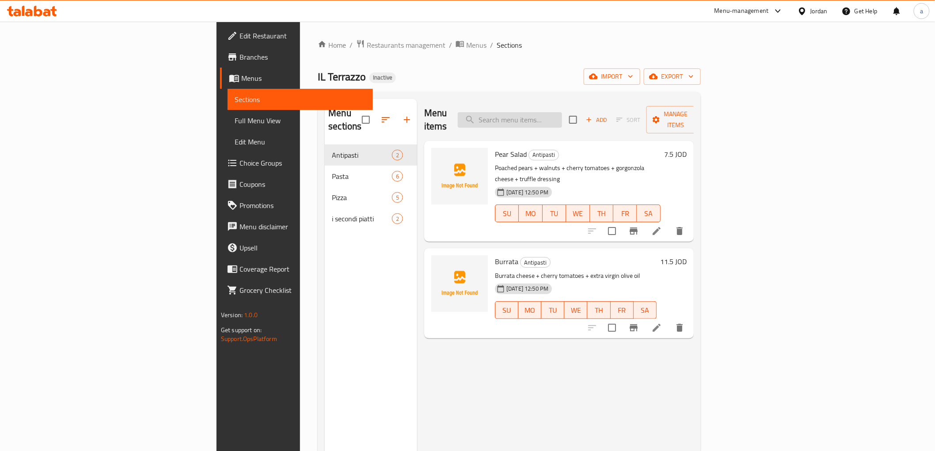
click at [562, 112] on input "search" at bounding box center [510, 119] width 104 height 15
paste input "Spaghetti Bolognees"
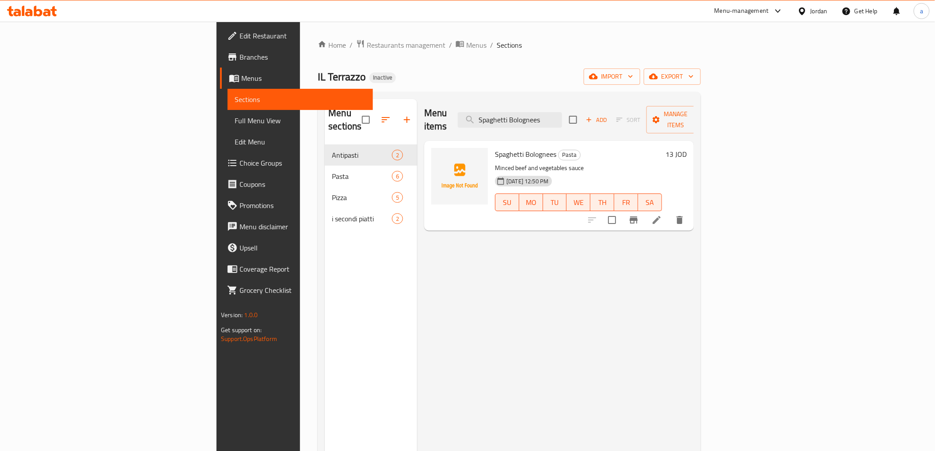
type input "Spaghetti Bolognees"
click at [661, 216] on icon at bounding box center [657, 220] width 8 height 8
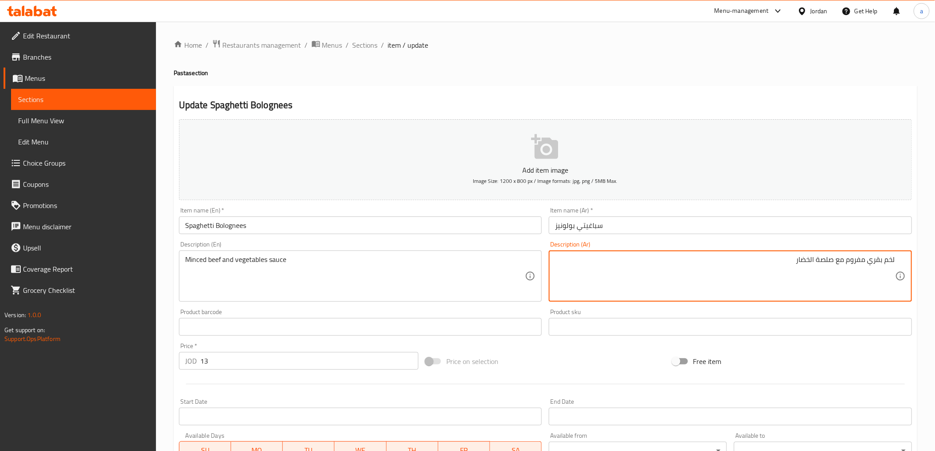
click at [890, 262] on textarea "لخم بقري مفروم مع صلصة الخضار" at bounding box center [725, 276] width 340 height 42
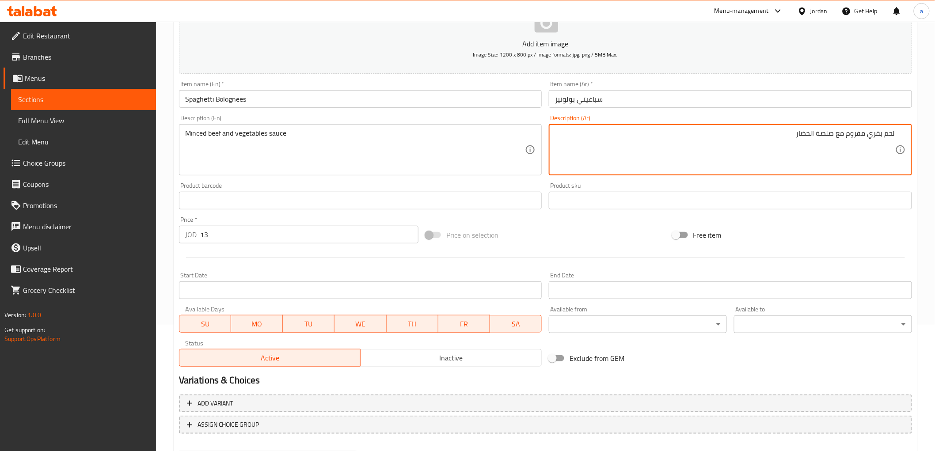
scroll to position [172, 0]
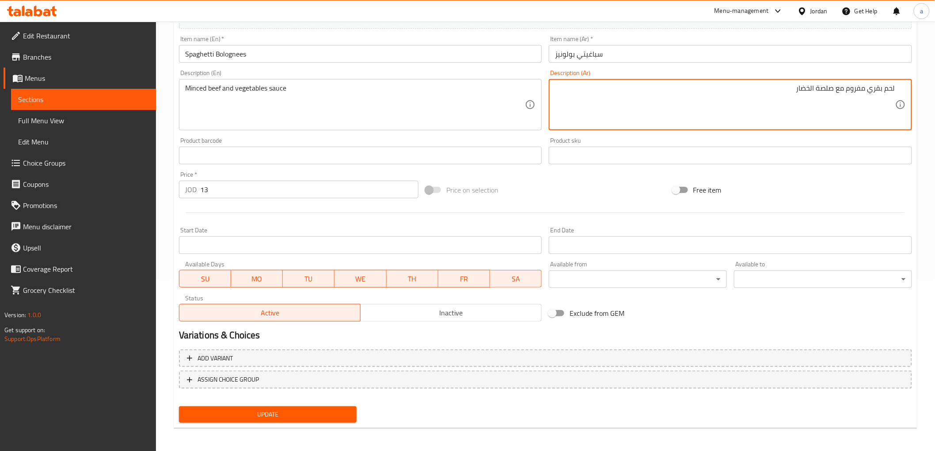
type textarea "لحم بقري مفروم مع صلصة الخضار"
click at [347, 403] on div "Update" at bounding box center [267, 414] width 185 height 23
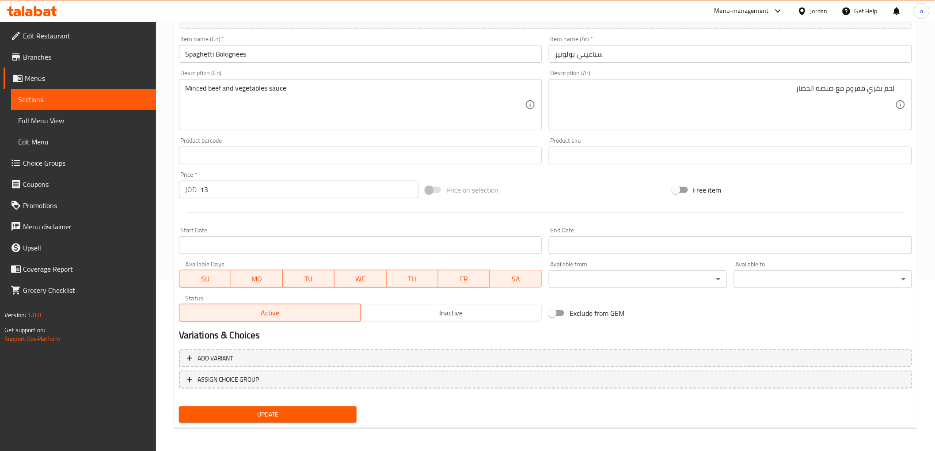
click at [348, 409] on span "Update" at bounding box center [268, 414] width 164 height 11
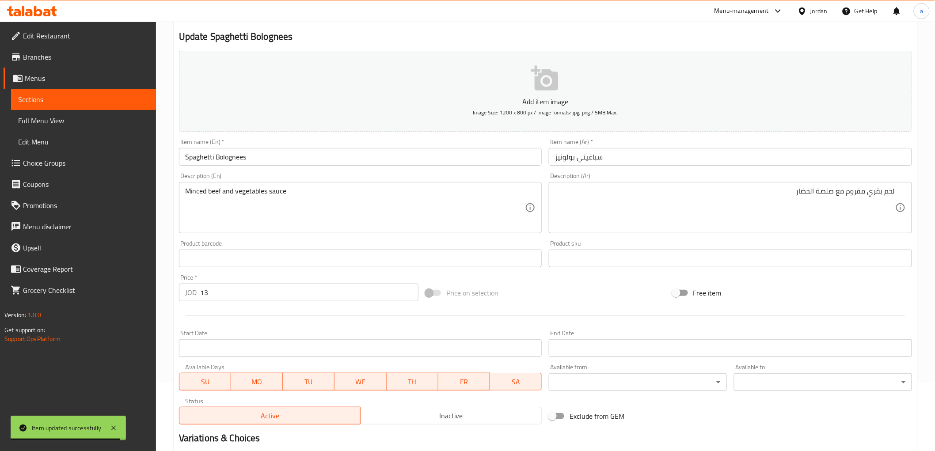
scroll to position [0, 0]
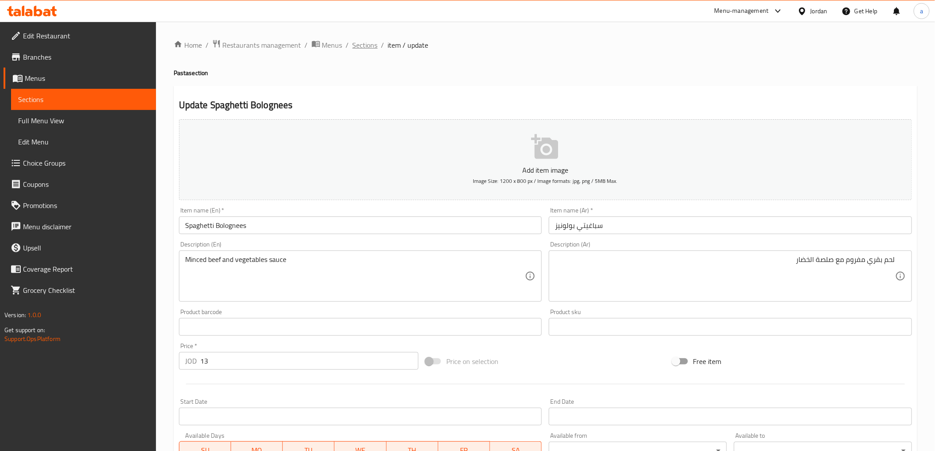
click at [376, 46] on span "Sections" at bounding box center [365, 45] width 25 height 11
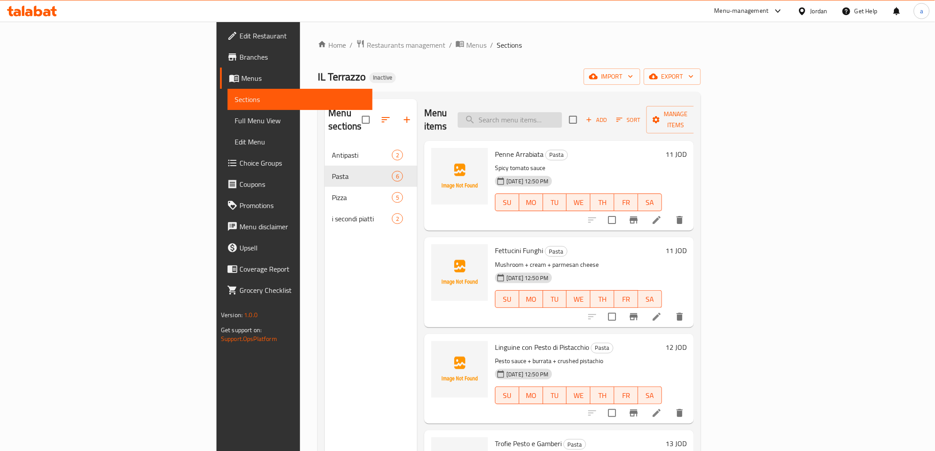
click at [551, 114] on input "search" at bounding box center [510, 119] width 104 height 15
paste input "branzino arrosto"
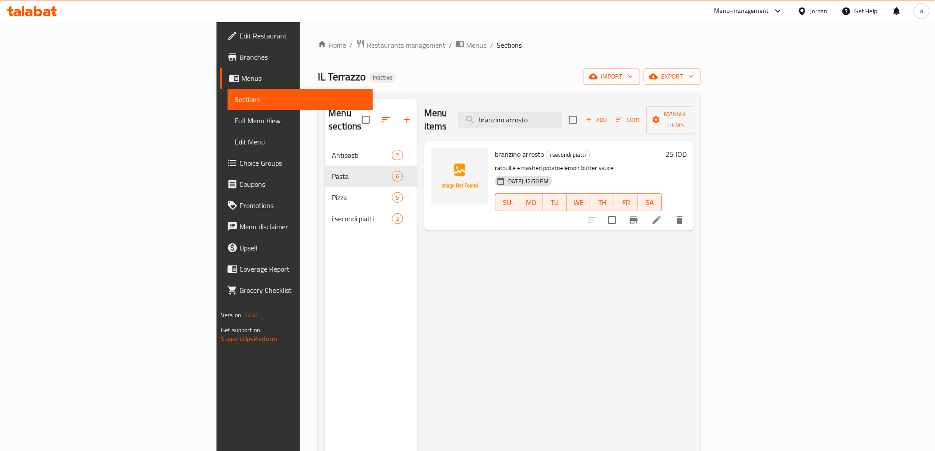
type input "branzino arrosto"
click at [669, 212] on li at bounding box center [656, 220] width 25 height 16
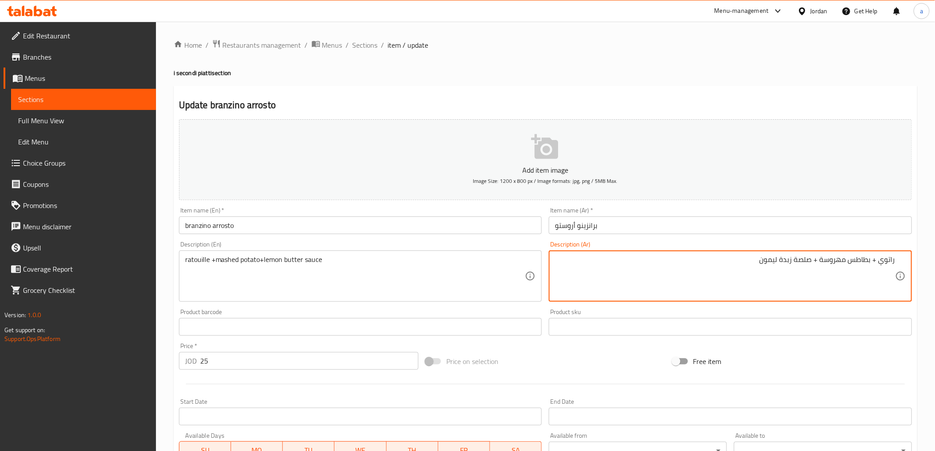
click at [887, 262] on textarea "راتوي + بطاطس مهروسة + صلصة زبدة ليمون" at bounding box center [725, 276] width 340 height 42
paste textarea "اتوي"
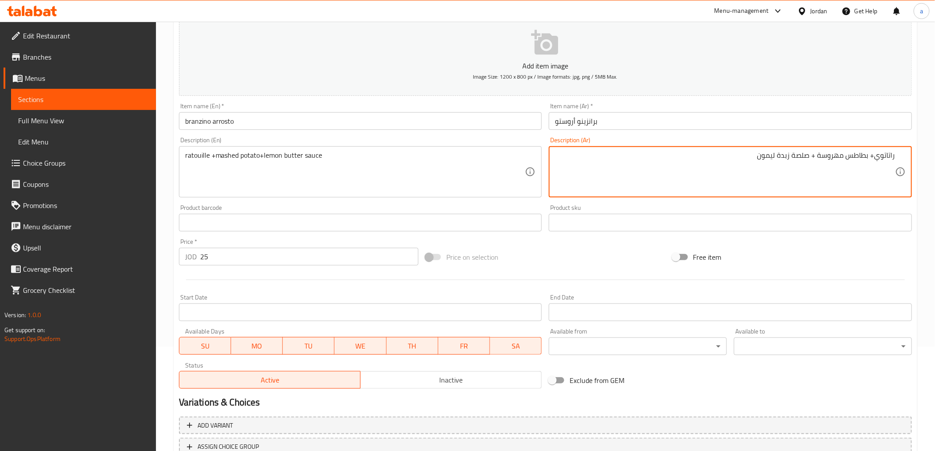
scroll to position [172, 0]
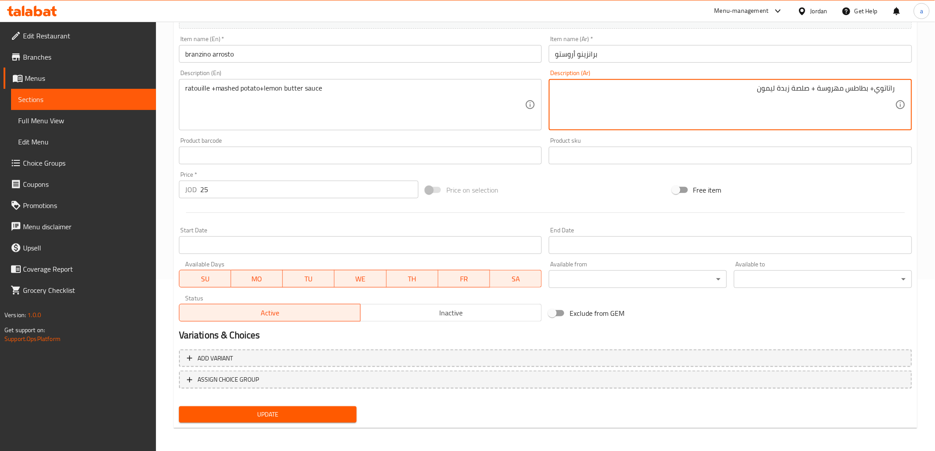
type textarea "راتاتوي+ بطاطس مهروسة + صلصة زبدة ليمون"
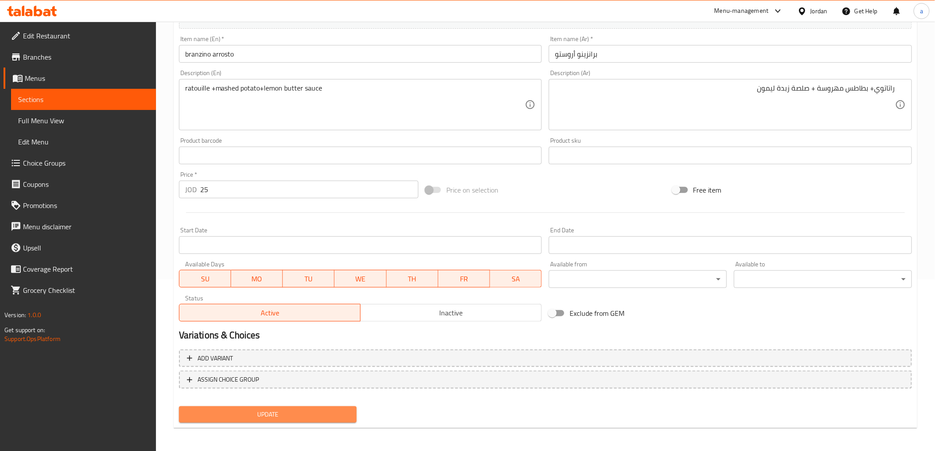
click at [290, 410] on span "Update" at bounding box center [268, 414] width 164 height 11
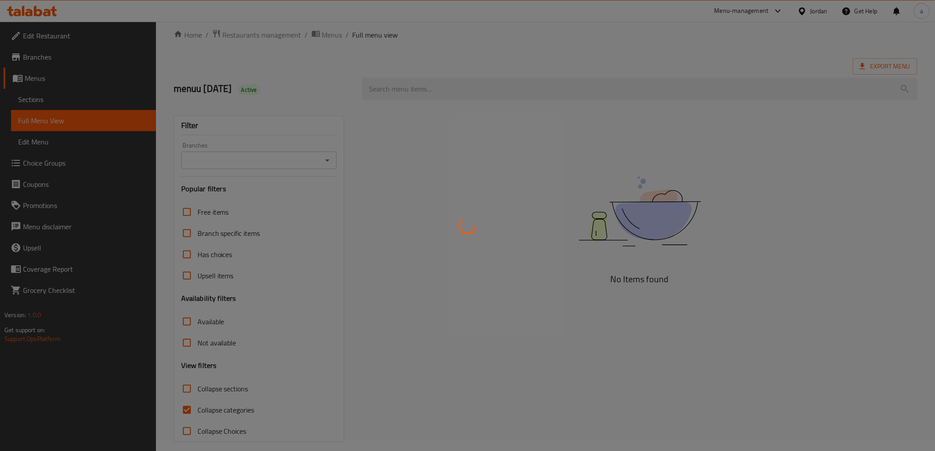
scroll to position [19, 0]
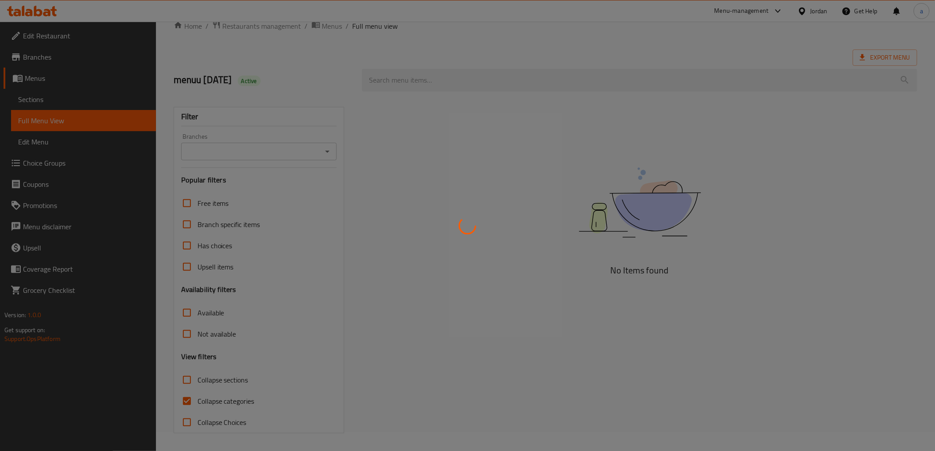
click at [572, 252] on div at bounding box center [467, 225] width 935 height 451
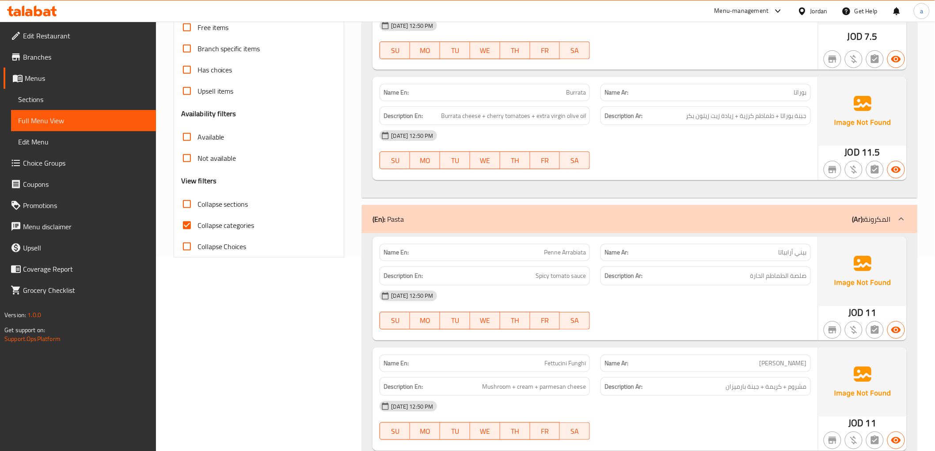
scroll to position [182, 0]
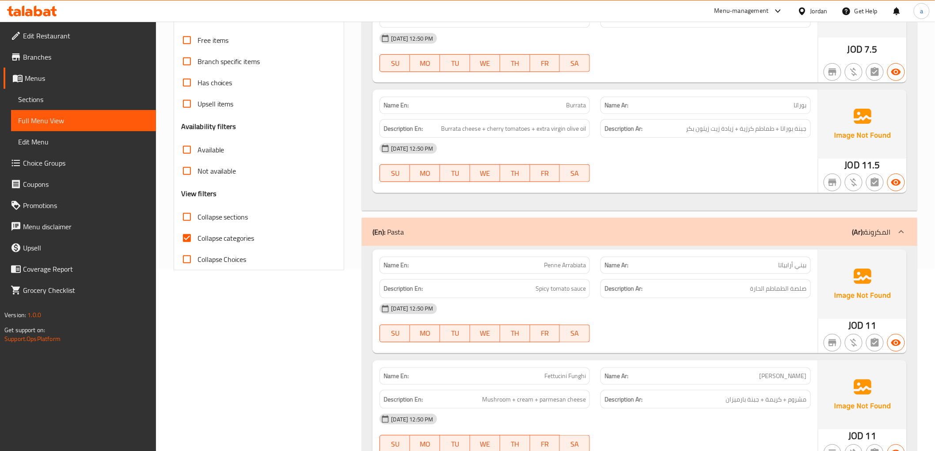
click at [47, 36] on span "Edit Restaurant" at bounding box center [86, 35] width 126 height 11
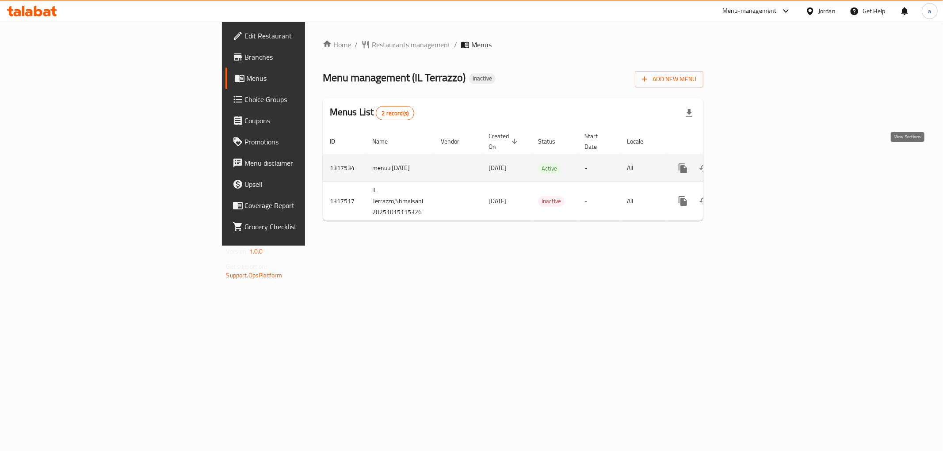
click at [752, 163] on icon "enhanced table" at bounding box center [746, 168] width 11 height 11
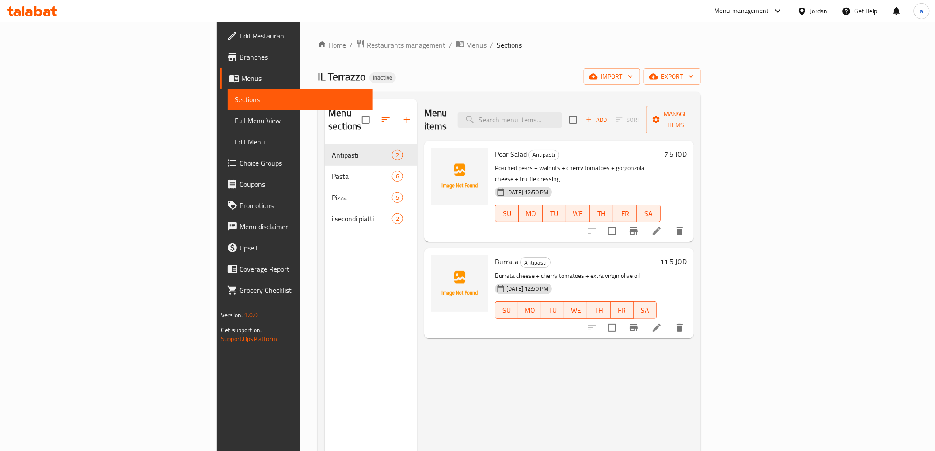
drag, startPoint x: 95, startPoint y: 126, endPoint x: 106, endPoint y: 125, distance: 11.2
click at [228, 126] on link "Full Menu View" at bounding box center [300, 120] width 145 height 21
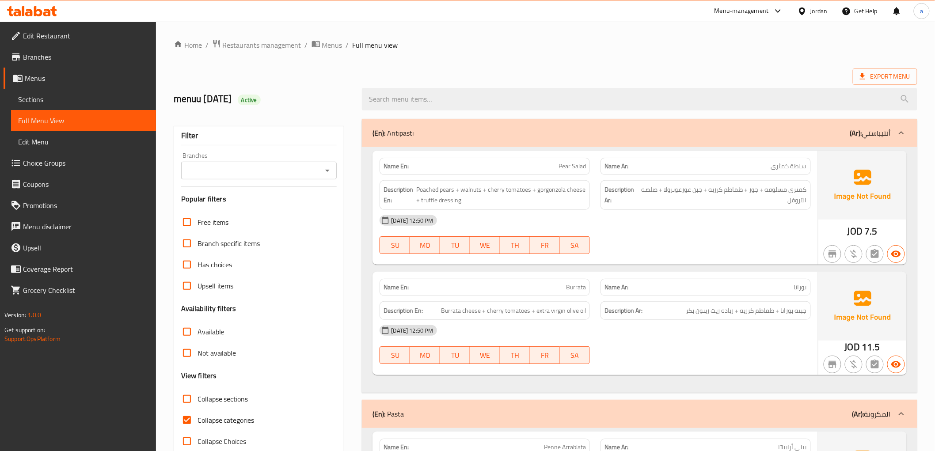
click at [224, 420] on span "Collapse categories" at bounding box center [226, 420] width 57 height 11
click at [198, 420] on input "Collapse categories" at bounding box center [186, 420] width 21 height 21
checkbox input "false"
click at [885, 74] on span "Export Menu" at bounding box center [885, 76] width 50 height 11
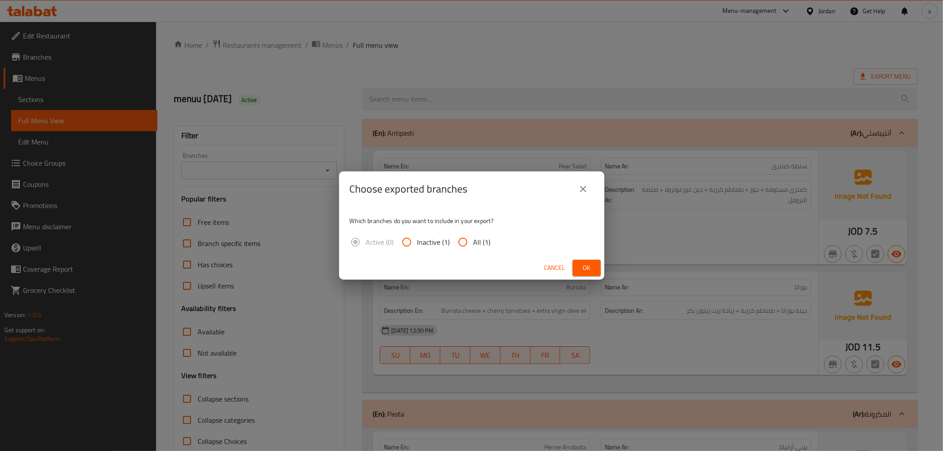
click at [456, 246] on input "All (1)" at bounding box center [462, 242] width 21 height 21
radio input "true"
click at [591, 267] on span "Ok" at bounding box center [586, 268] width 14 height 11
